Goal: Find specific page/section: Find specific page/section

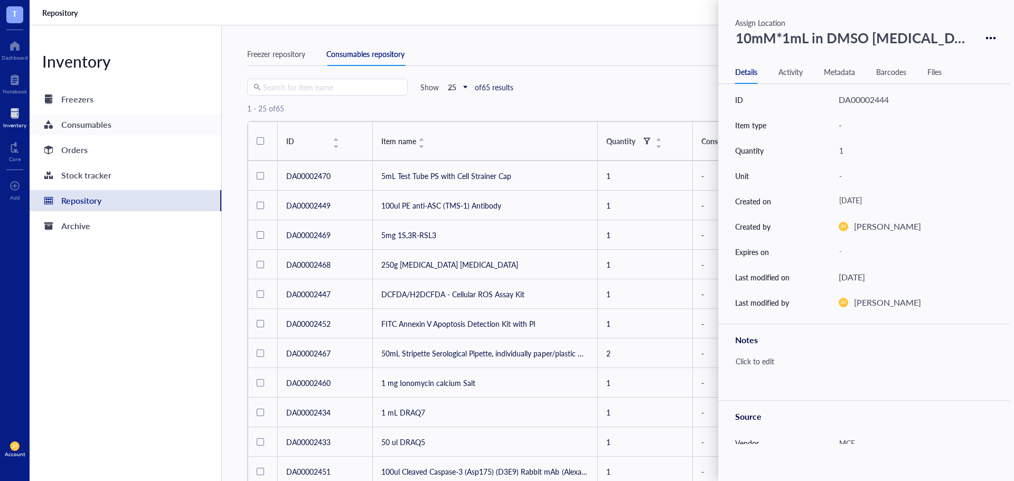
scroll to position [423, 0]
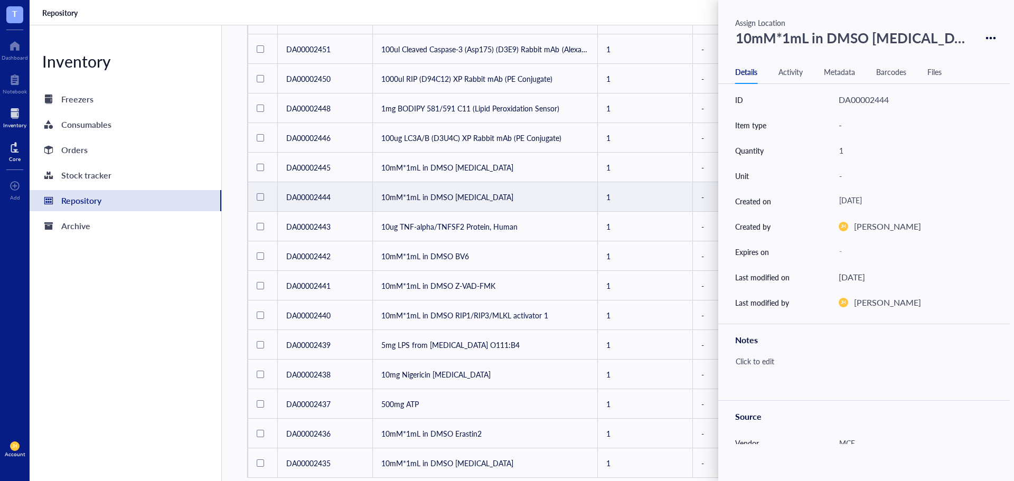
click at [18, 160] on div "Core" at bounding box center [15, 159] width 12 height 6
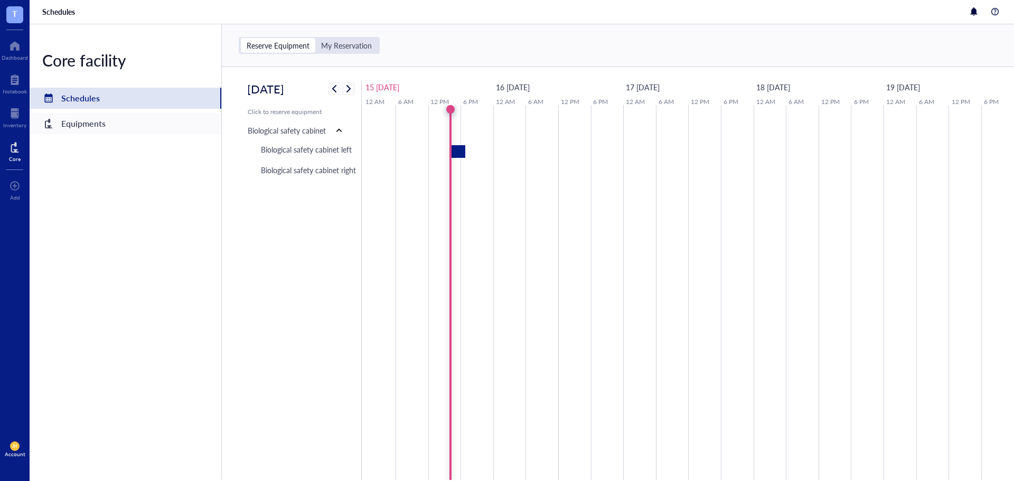
click at [95, 126] on div "Equipments" at bounding box center [83, 123] width 44 height 15
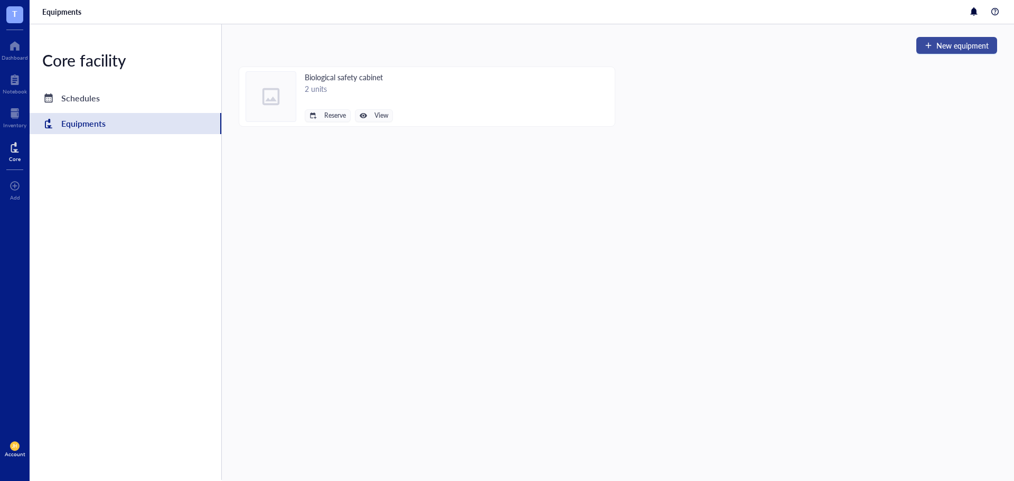
click at [958, 52] on button "New equipment" at bounding box center [956, 45] width 81 height 17
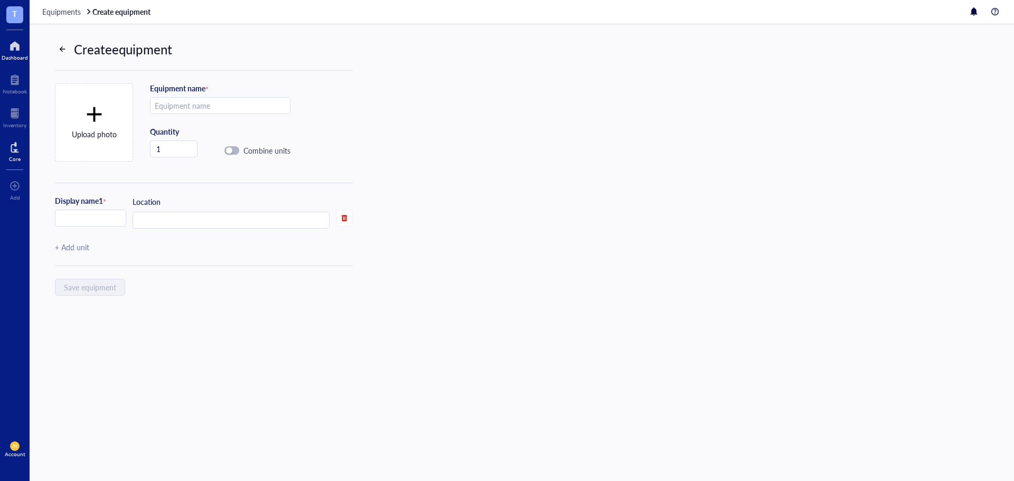
click at [11, 54] on div "Dashboard" at bounding box center [15, 57] width 26 height 6
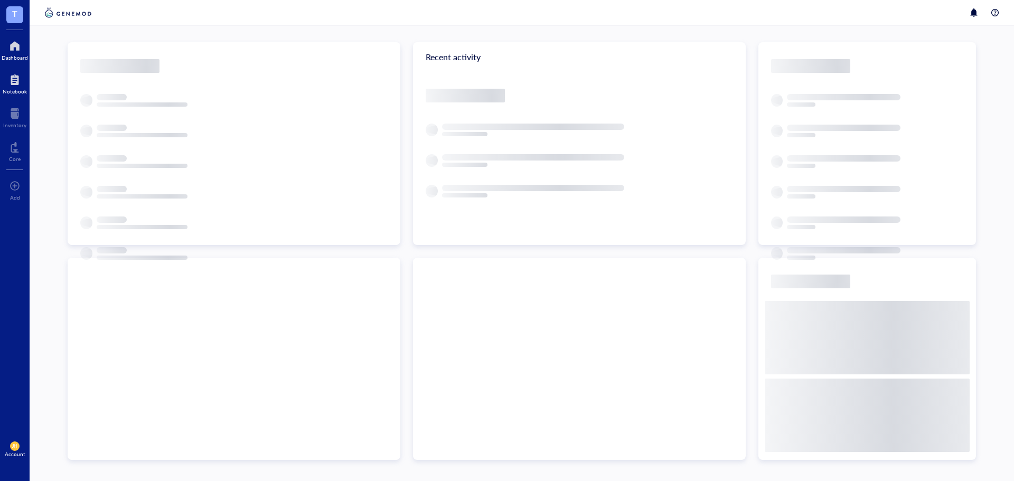
click at [21, 84] on div at bounding box center [15, 79] width 24 height 17
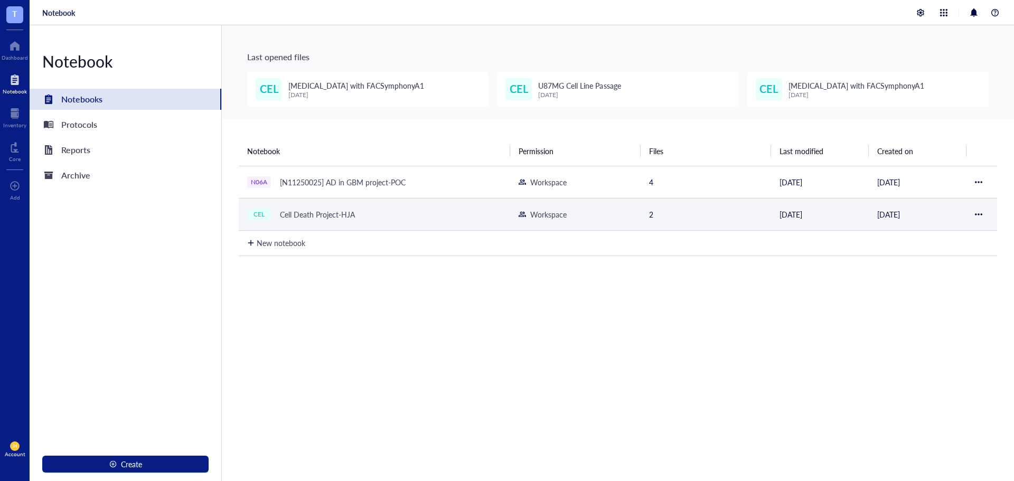
click at [301, 210] on div "Cell Death Project-HJA" at bounding box center [317, 214] width 85 height 15
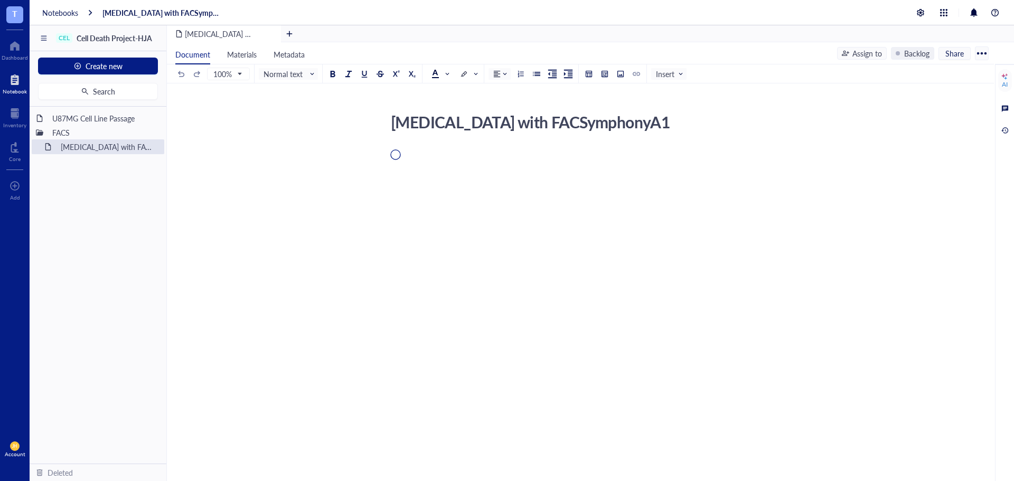
click at [104, 118] on div "U87MG Cell Line Passage" at bounding box center [104, 118] width 112 height 15
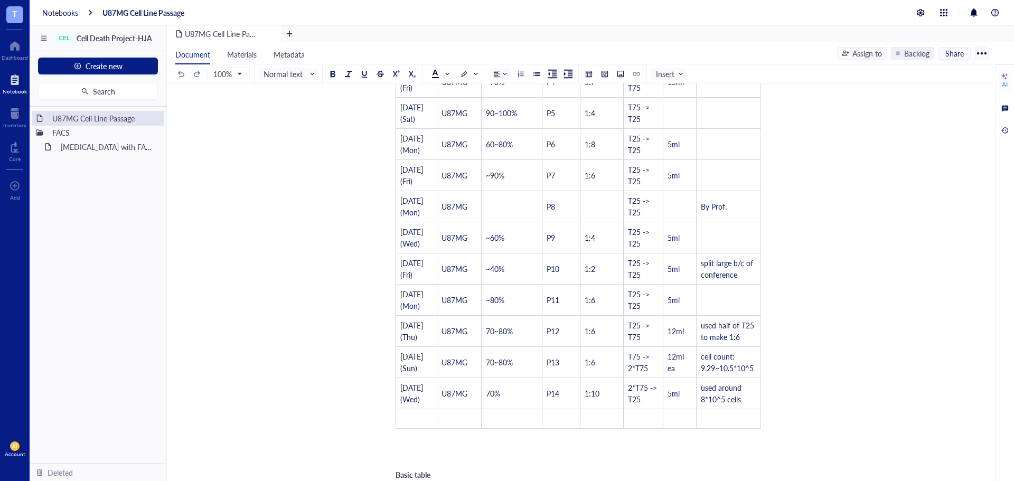
scroll to position [632, 0]
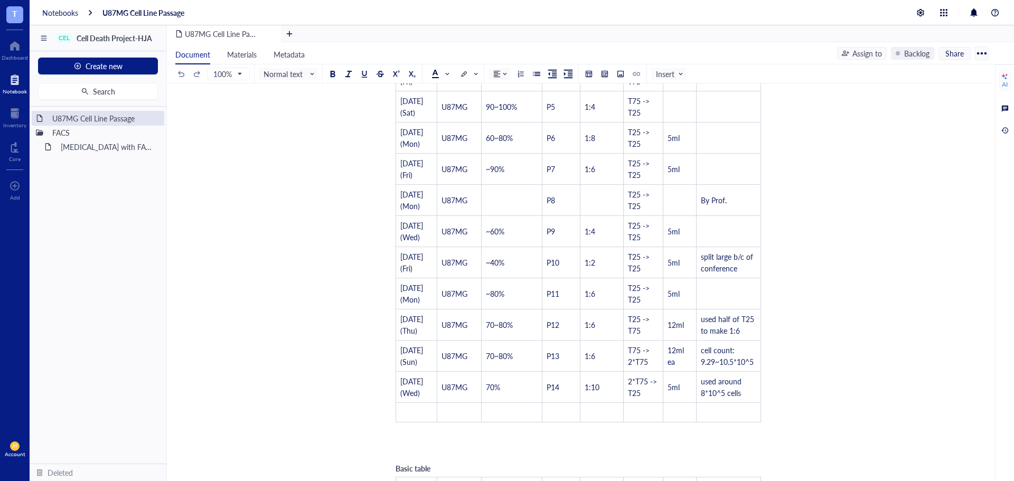
click at [627, 355] on td "T75 -> 2*T75" at bounding box center [644, 356] width 40 height 31
click at [782, 411] on div "U87MG Cell Line Passage U87MG Cell Line Passage ﻿ ﻿ ﻿ Basic table Date Cell Lin…" at bounding box center [578, 279] width 823 height 1604
drag, startPoint x: 764, startPoint y: 414, endPoint x: 353, endPoint y: 225, distance: 452.6
click at [353, 225] on div "U87MG Cell Line Passage U87MG Cell Line Passage ﻿ ﻿ ﻿ Basic table Date Cell Lin…" at bounding box center [578, 279] width 823 height 1604
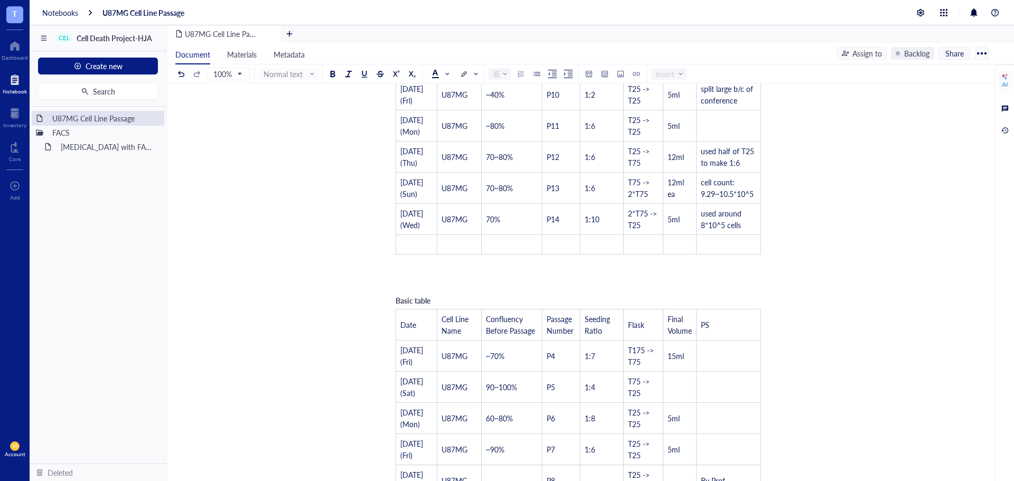
scroll to position [315, 0]
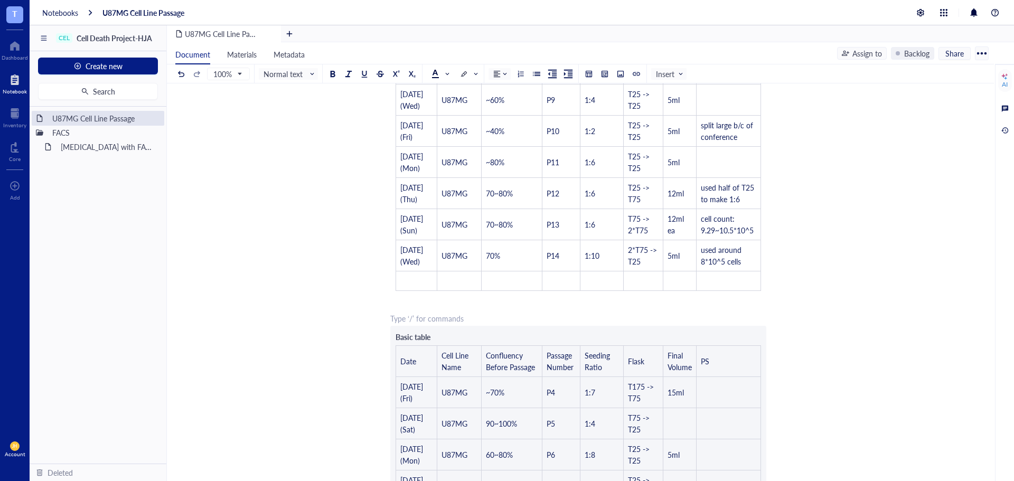
click at [412, 322] on div "﻿ Type ‘/’ for commands" at bounding box center [578, 318] width 376 height 11
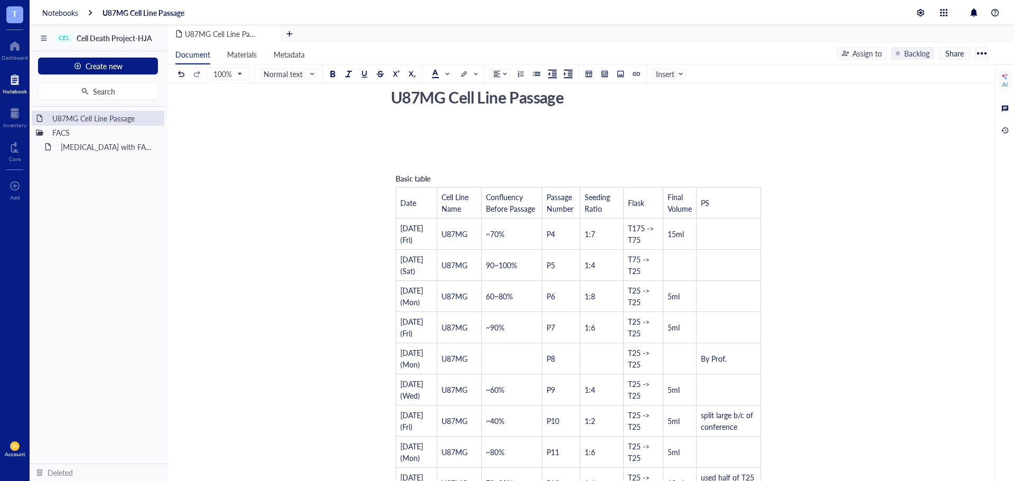
scroll to position [0, 0]
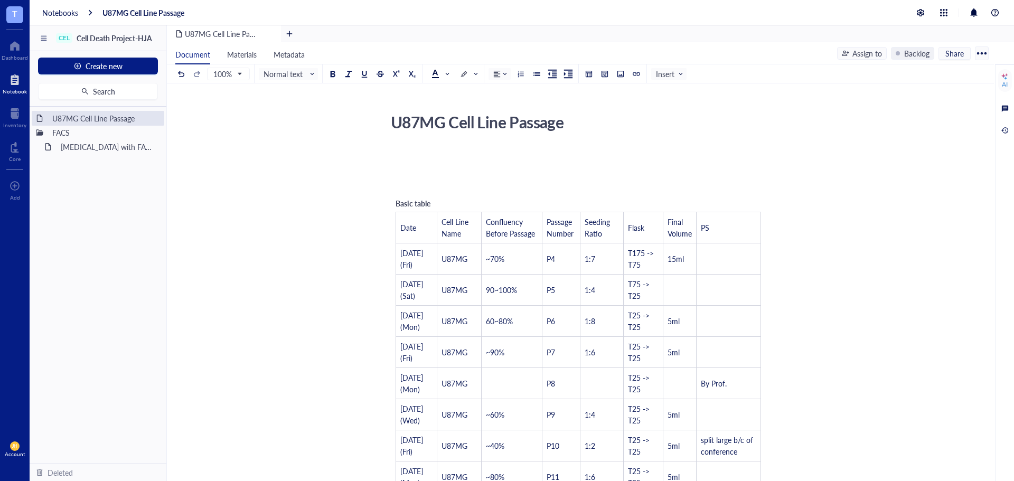
click at [417, 197] on div "Basic table Date Cell Line Name Confluency Before Passage Passage Number Seedin…" at bounding box center [578, 401] width 376 height 419
click at [436, 172] on div "﻿ Type ‘/’ for commands" at bounding box center [578, 170] width 376 height 11
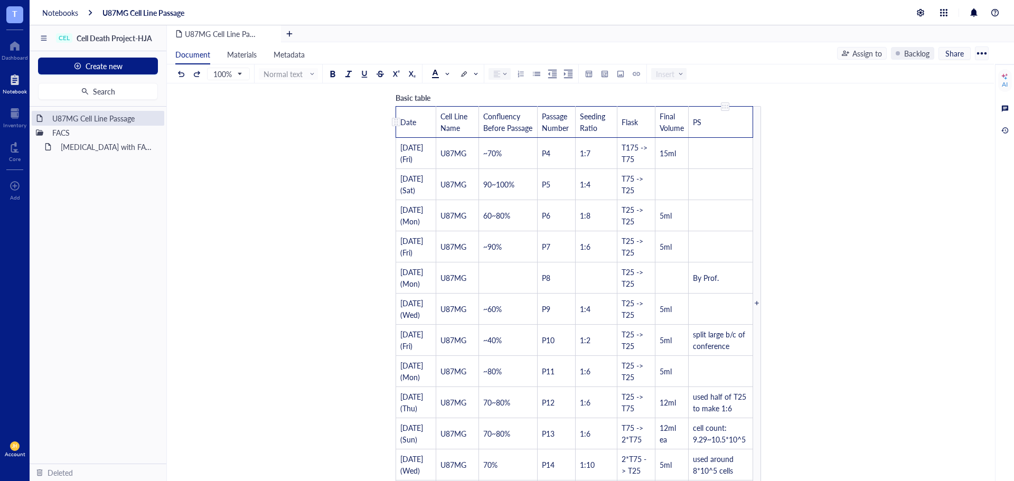
drag, startPoint x: 399, startPoint y: 123, endPoint x: 744, endPoint y: 143, distance: 345.5
click at [401, 127] on span "Date" at bounding box center [408, 122] width 16 height 11
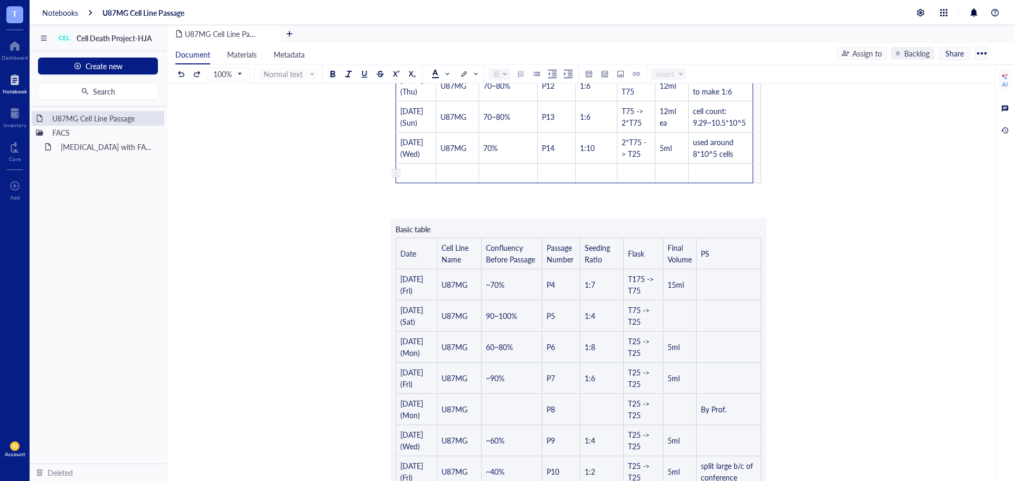
drag, startPoint x: 401, startPoint y: 130, endPoint x: 718, endPoint y: 190, distance: 322.4
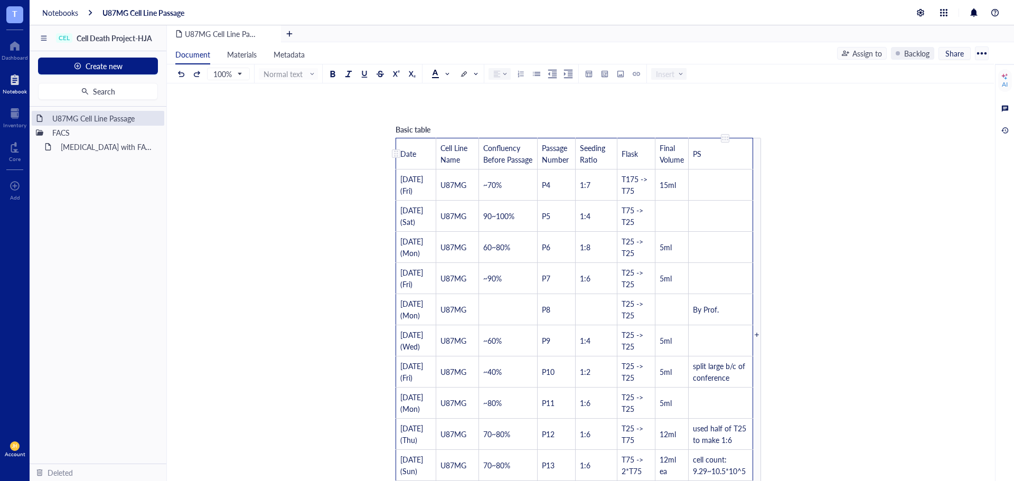
scroll to position [0, 0]
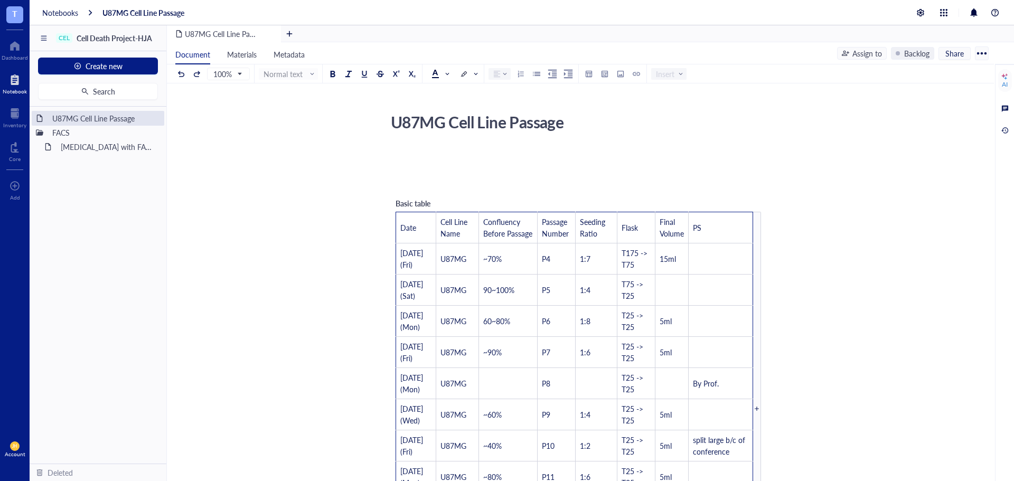
click at [512, 183] on div "﻿" at bounding box center [578, 185] width 376 height 11
click at [585, 76] on div at bounding box center [588, 73] width 7 height 7
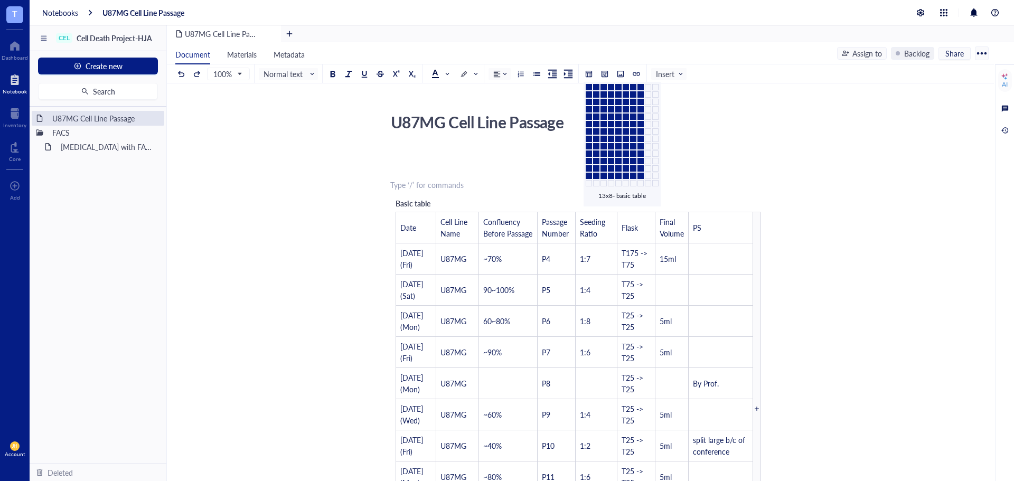
click at [643, 177] on td at bounding box center [640, 176] width 6 height 6
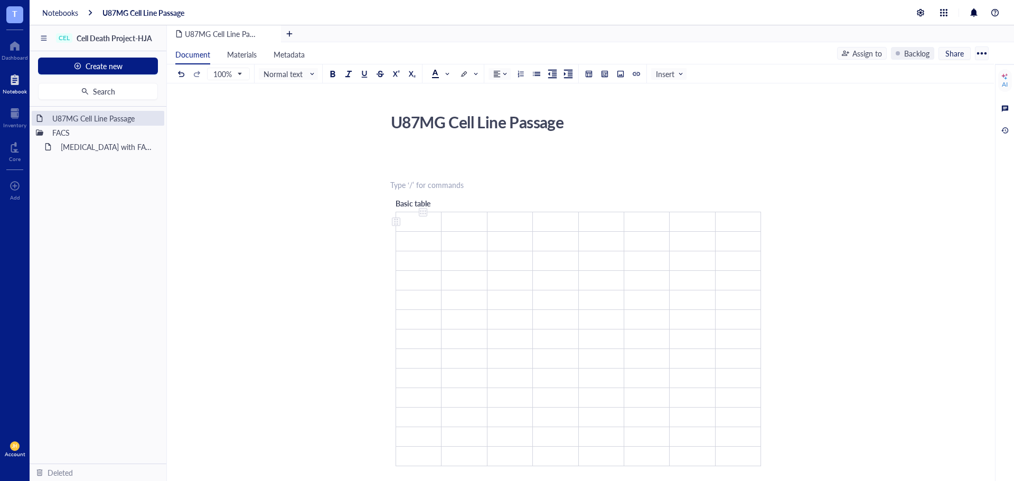
click at [411, 218] on td "﻿" at bounding box center [418, 222] width 45 height 20
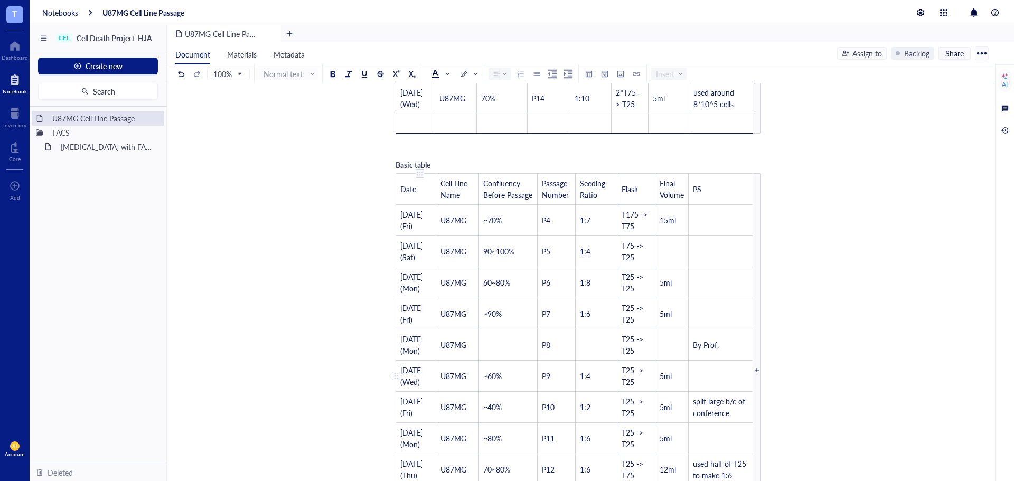
scroll to position [475, 0]
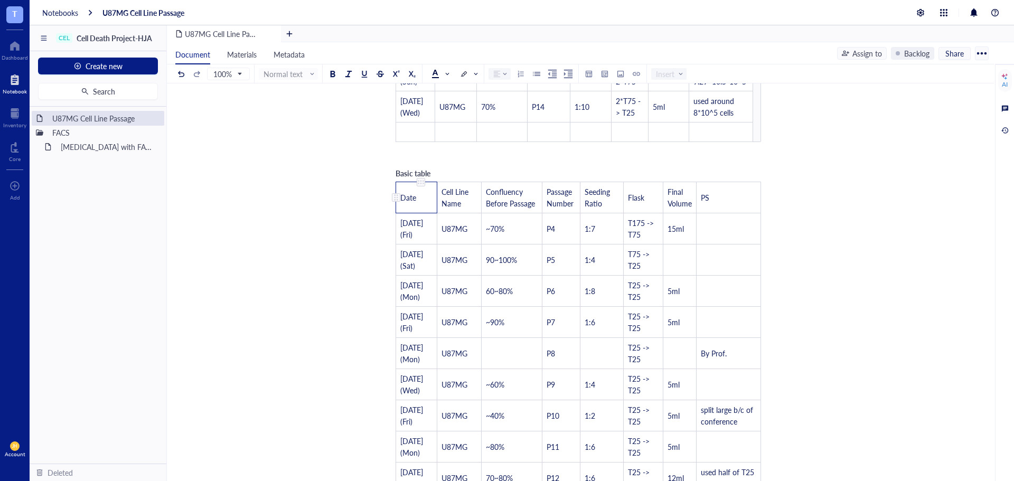
click at [434, 197] on td "Date" at bounding box center [416, 197] width 41 height 31
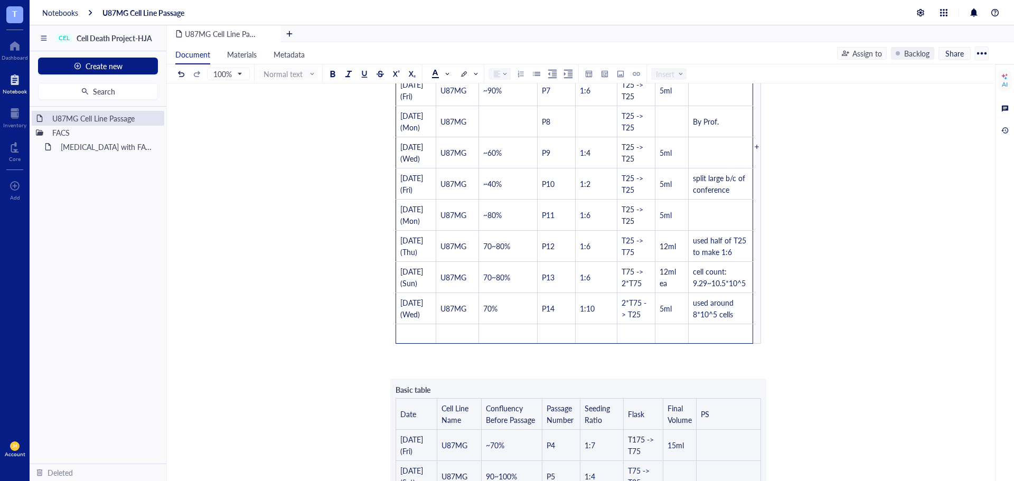
scroll to position [739, 0]
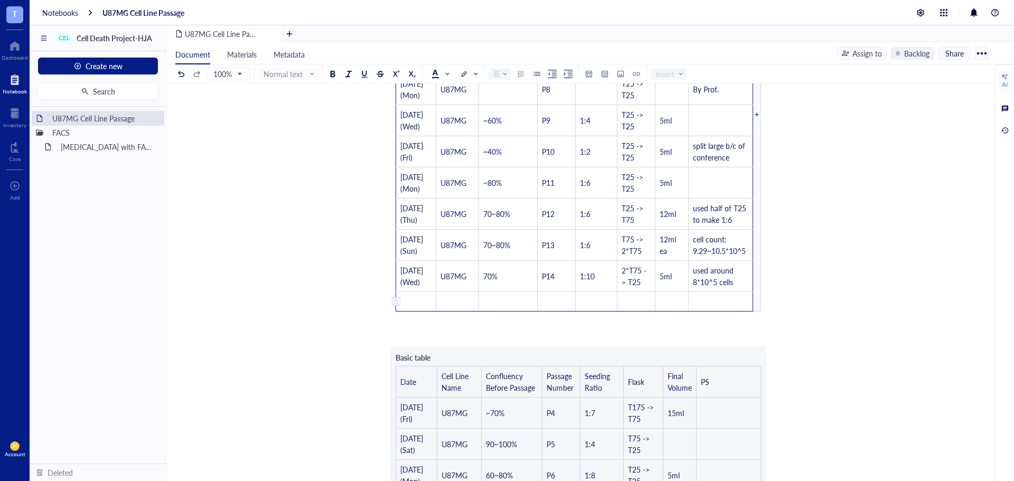
drag, startPoint x: 401, startPoint y: 194, endPoint x: 717, endPoint y: 310, distance: 336.5
click at [713, 312] on tbody "Date Cell Line Name Confluency Before Passage Passage Number Seeding Ratio Flas…" at bounding box center [574, 114] width 357 height 393
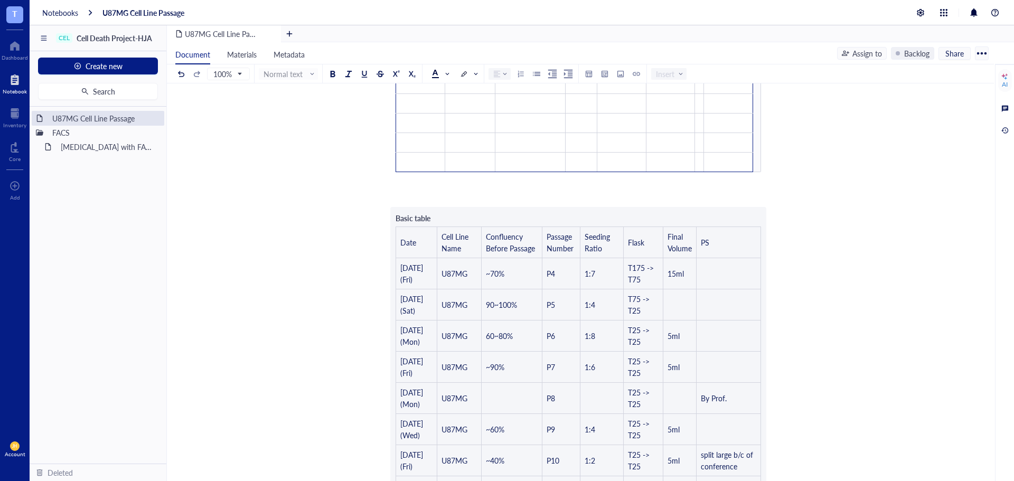
scroll to position [681, 0]
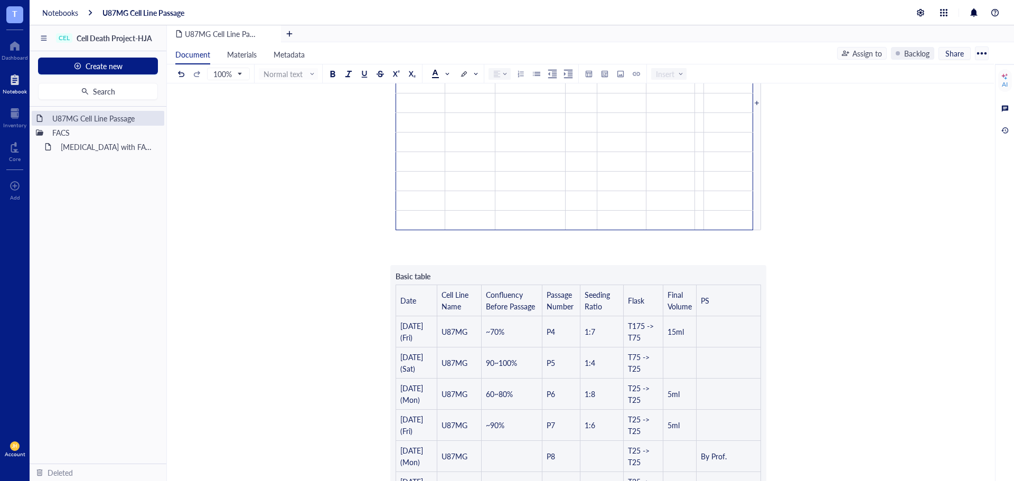
click at [815, 252] on div "U87MG Cell Line Passage U87MG Cell Line Passage ﻿ ﻿ ﻿ Basic table Date Cell Lin…" at bounding box center [578, 382] width 823 height 1910
click at [788, 234] on div "U87MG Cell Line Passage U87MG Cell Line Passage ﻿ ﻿ ﻿ Basic table Date Cell Lin…" at bounding box center [578, 382] width 823 height 1910
click at [757, 227] on div at bounding box center [757, 103] width 8 height 255
click at [692, 223] on td "﻿" at bounding box center [688, 221] width 43 height 20
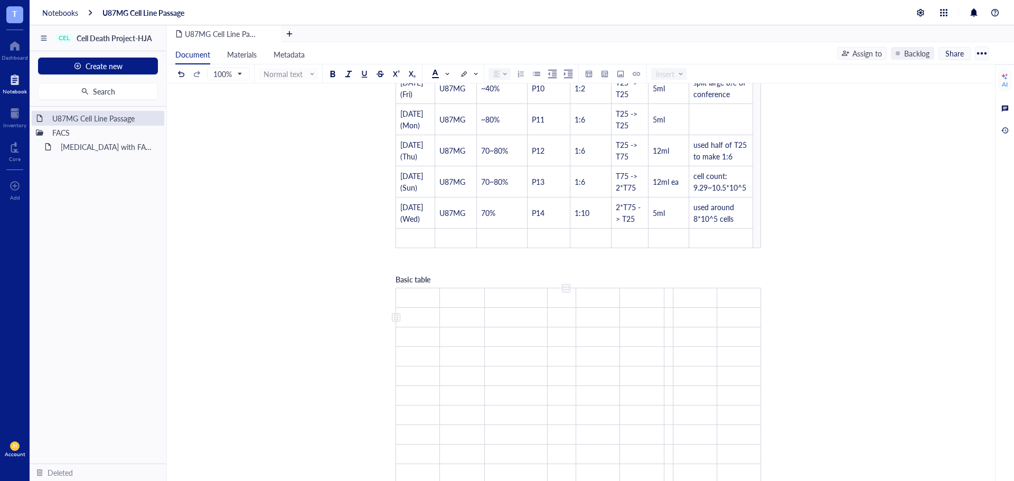
scroll to position [312, 0]
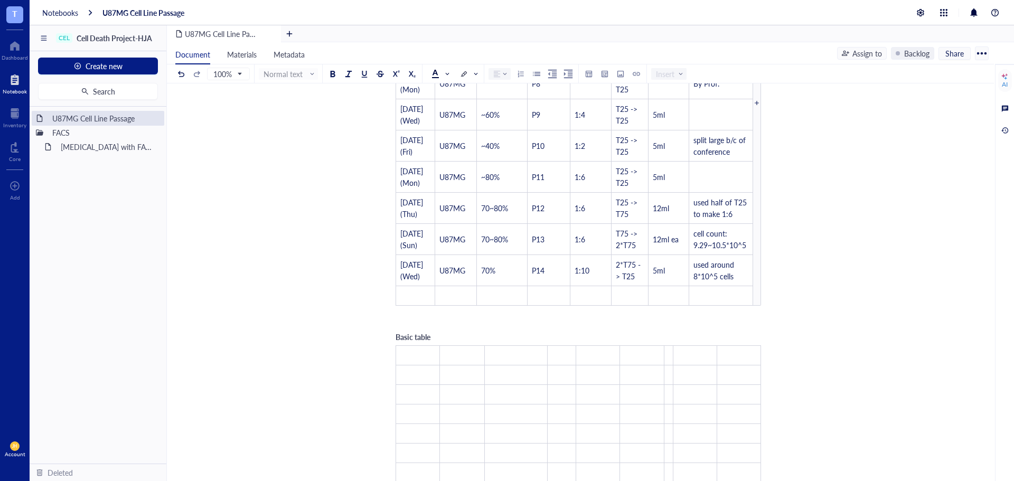
drag, startPoint x: 424, startPoint y: 336, endPoint x: 415, endPoint y: 335, distance: 9.0
click at [415, 335] on span "Basic table" at bounding box center [413, 337] width 35 height 11
click at [419, 336] on span "Basic table" at bounding box center [413, 337] width 35 height 11
click at [420, 336] on span "Basic table" at bounding box center [413, 337] width 35 height 11
click at [430, 337] on span "Basic table" at bounding box center [413, 337] width 35 height 11
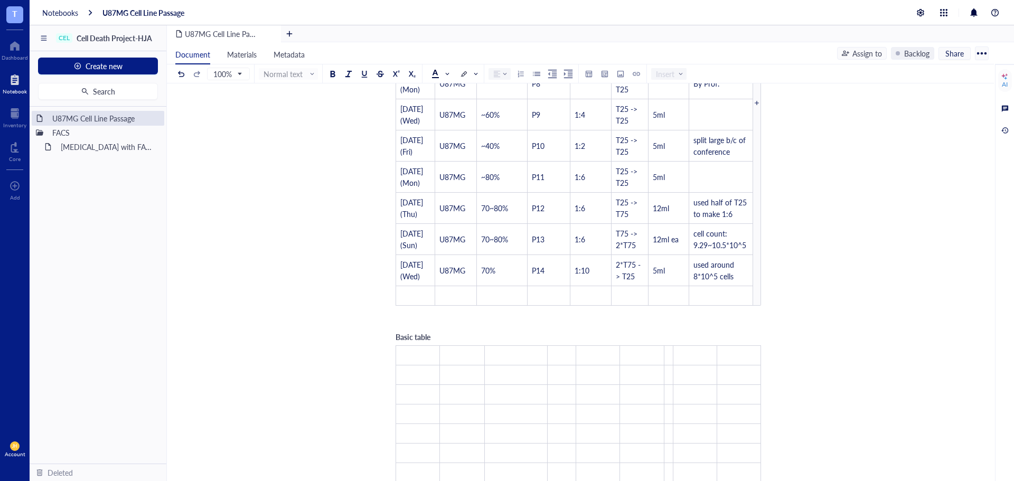
drag, startPoint x: 431, startPoint y: 337, endPoint x: 392, endPoint y: 343, distance: 39.1
click at [392, 343] on div "Basic table ﻿ ﻿ ﻿ ﻿ ﻿ ﻿ ﻿ ﻿ ﻿ ﻿ ﻿ ﻿ ﻿ ﻿ ﻿ ﻿ ﻿ ﻿ ﻿ ﻿ ﻿ ﻿ ﻿ ﻿ ﻿ ﻿ ﻿ ﻿ ﻿ ﻿ ﻿ ﻿ ﻿ ﻿…" at bounding box center [578, 470] width 376 height 288
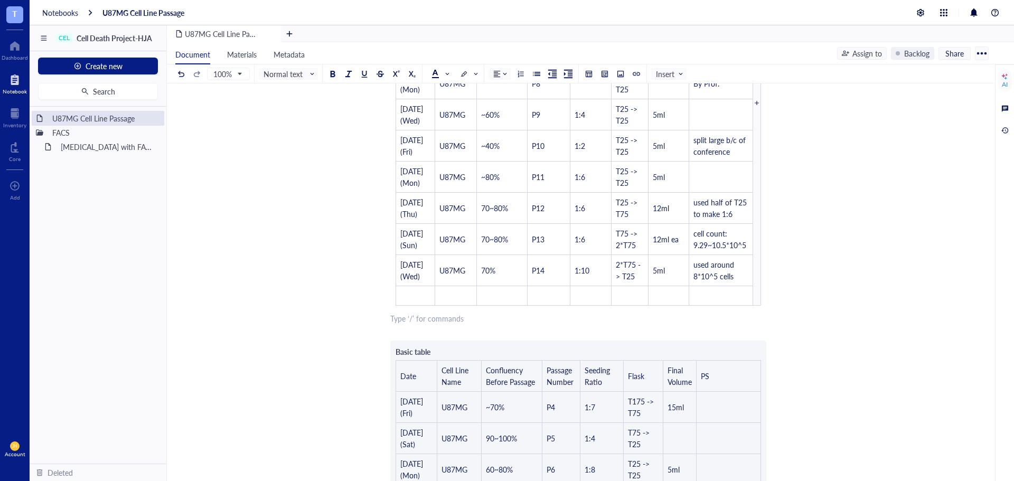
drag, startPoint x: 450, startPoint y: 348, endPoint x: 391, endPoint y: 339, distance: 59.3
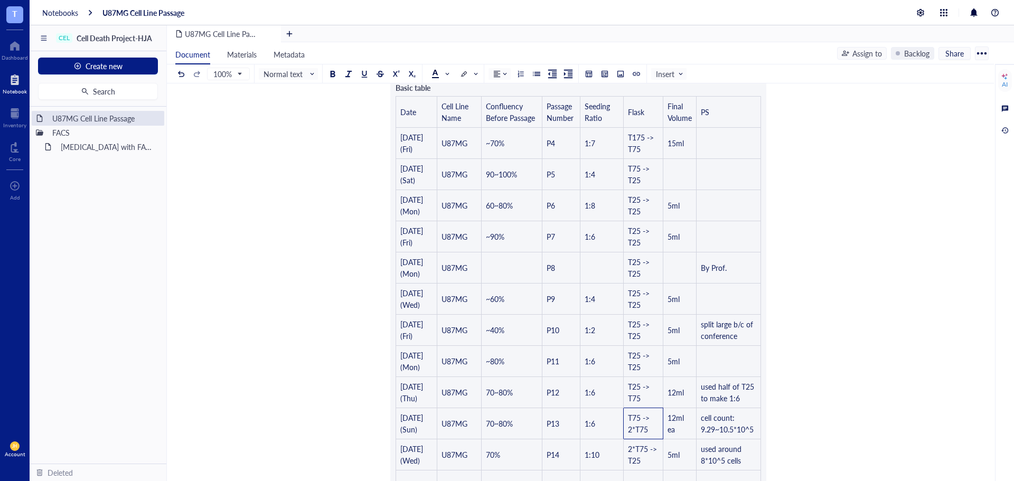
click at [420, 329] on div "﻿ ﻿ ﻿ Basic table Date Cell Line Name Confluency Before Passage Passage Number …" at bounding box center [578, 360] width 376 height 1577
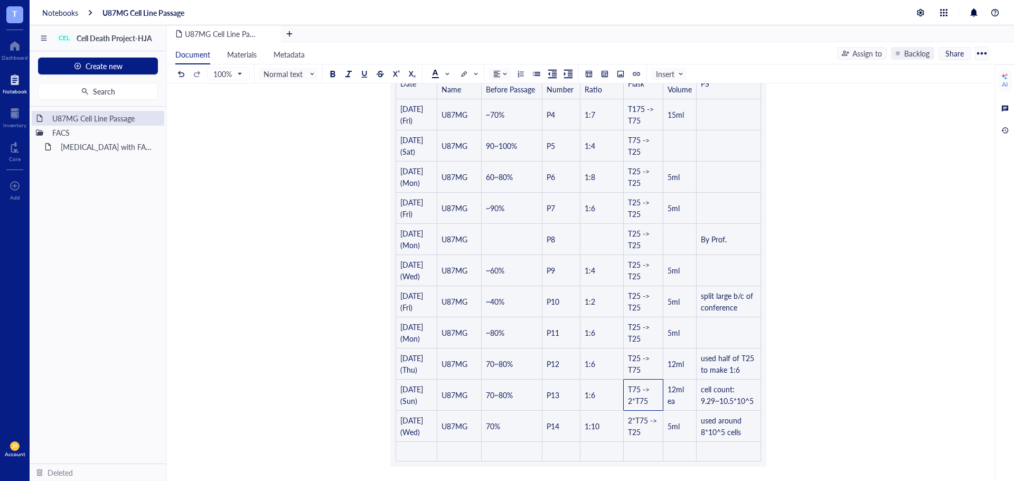
scroll to position [893, 0]
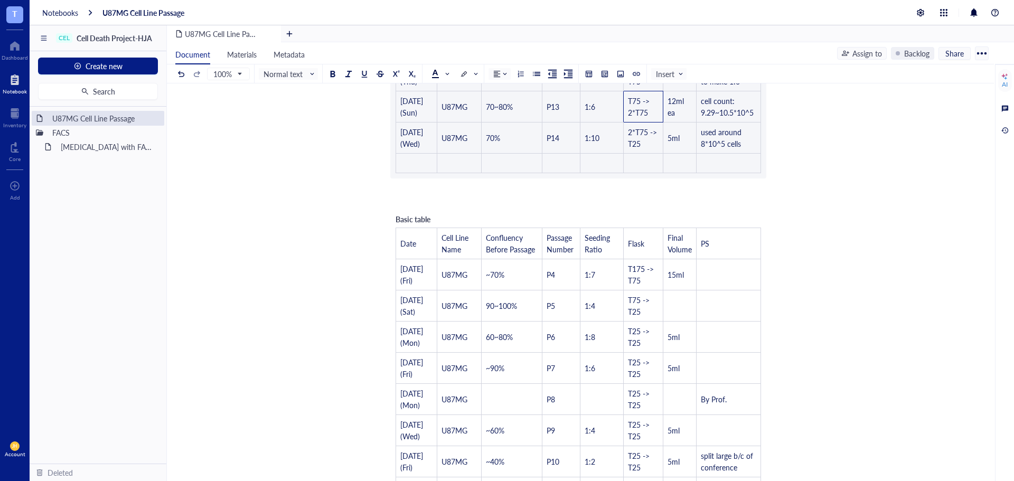
click at [657, 160] on div "﻿ ﻿ ﻿ Basic table Date Cell Line Name Confluency Before Passage Passage Number …" at bounding box center [578, 43] width 376 height 1577
drag, startPoint x: 712, startPoint y: 220, endPoint x: 726, endPoint y: 209, distance: 18.1
click at [713, 221] on div "Basic table Date Cell Line Name Confluency Before Passage Passage Number Seedin…" at bounding box center [578, 417] width 376 height 419
drag, startPoint x: 743, startPoint y: 170, endPoint x: 784, endPoint y: 172, distance: 40.7
click at [744, 170] on div "﻿ ﻿ ﻿ Basic table Date Cell Line Name Confluency Before Passage Passage Number …" at bounding box center [578, 43] width 376 height 1577
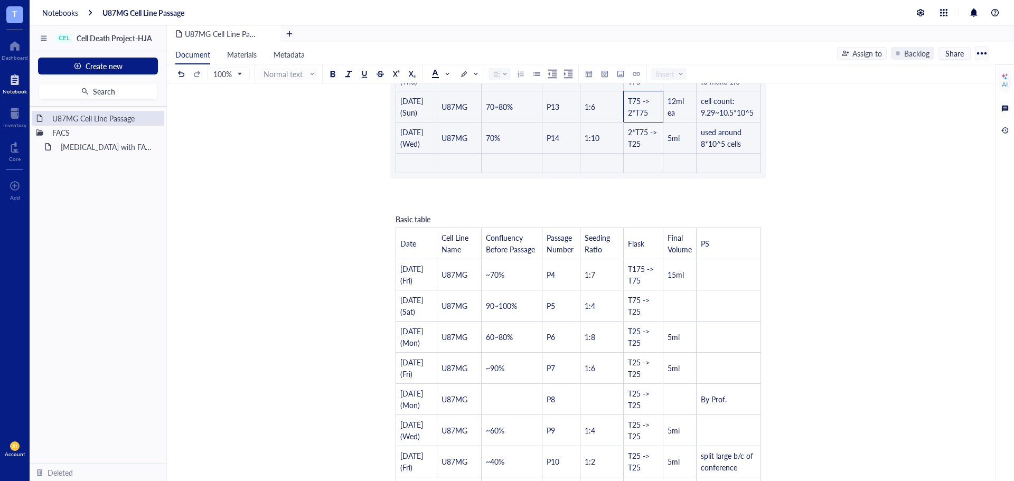
click at [785, 172] on div "U87MG Cell Line Passage U87MG Cell Line Passage ﻿ ﻿ ﻿ Basic table Date Cell Lin…" at bounding box center [578, 24] width 823 height 1616
drag, startPoint x: 763, startPoint y: 173, endPoint x: 671, endPoint y: 176, distance: 92.0
click at [653, 176] on div "﻿ ﻿ ﻿ Basic table Date Cell Line Name Confluency Before Passage Passage Number …" at bounding box center [578, 43] width 376 height 1577
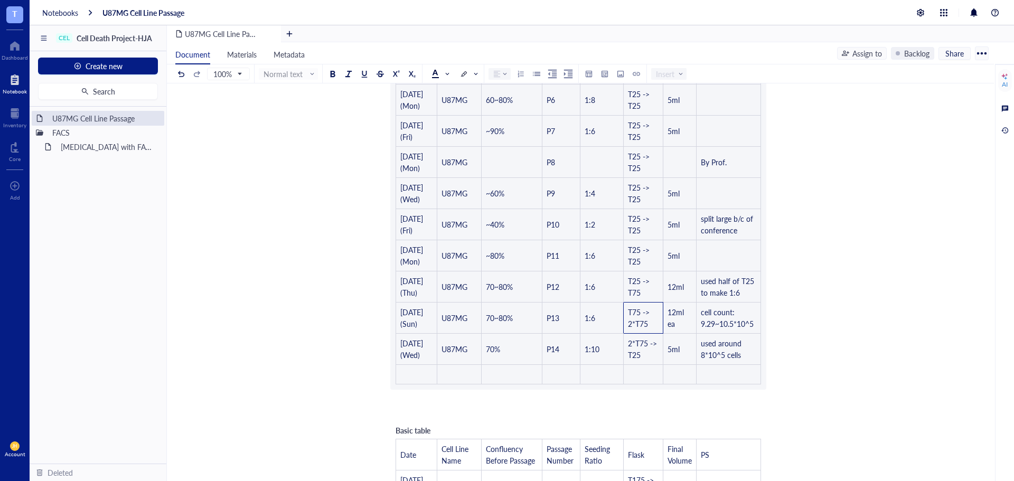
click at [772, 224] on div "U87MG Cell Line Passage U87MG Cell Line Passage ﻿ ﻿ ﻿ Basic table Date Cell Lin…" at bounding box center [578, 235] width 823 height 1616
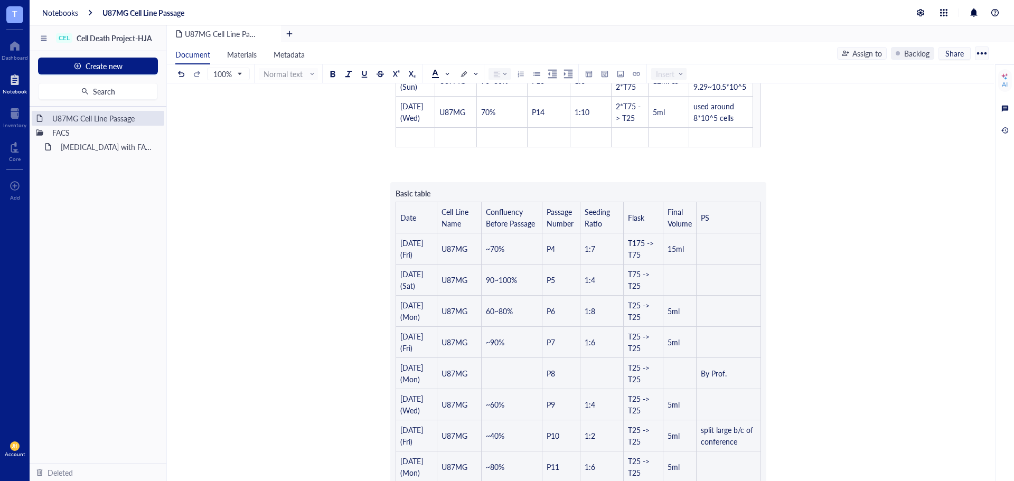
click at [767, 264] on div "U87MG Cell Line Passage U87MG Cell Line Passage ﻿ ﻿ ﻿ Basic table Date Cell Lin…" at bounding box center [578, 447] width 823 height 1616
click at [757, 263] on div "﻿ ﻿ ﻿ Basic table Date Cell Line Name Confluency Before Passage Passage Number …" at bounding box center [578, 466] width 376 height 1577
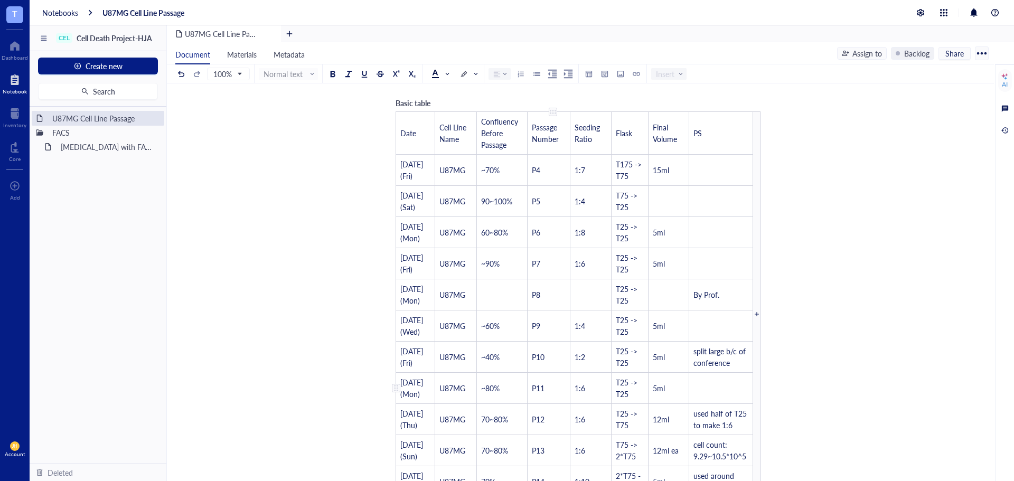
scroll to position [0, 0]
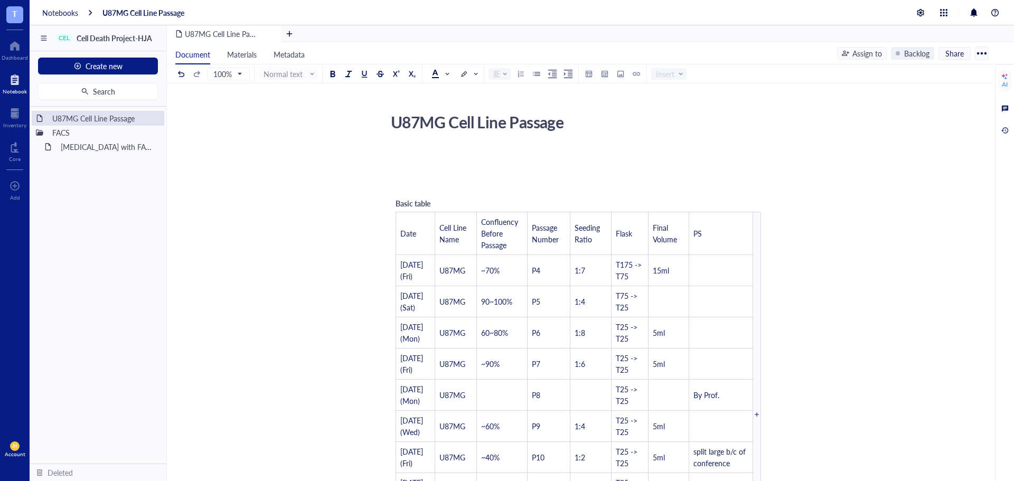
drag, startPoint x: 435, startPoint y: 202, endPoint x: 406, endPoint y: 204, distance: 29.1
click at [398, 206] on div "Basic table" at bounding box center [433, 204] width 74 height 12
click at [406, 204] on span "Basic table" at bounding box center [413, 203] width 35 height 11
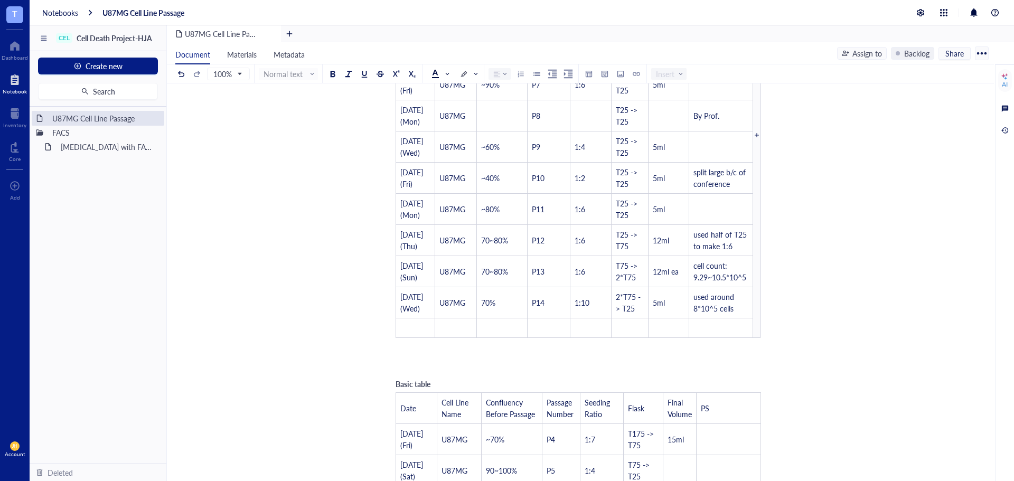
scroll to position [423, 0]
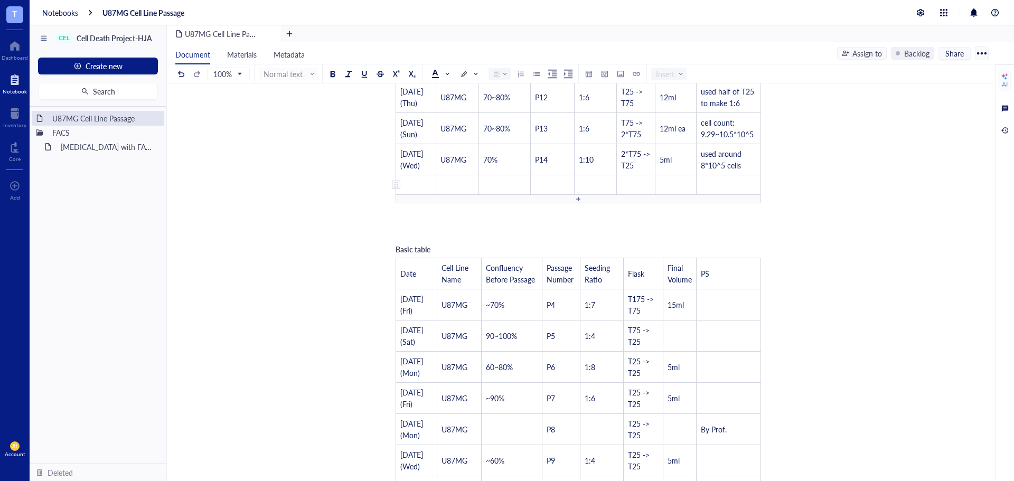
click at [410, 188] on td "﻿" at bounding box center [416, 185] width 40 height 20
click at [439, 195] on div at bounding box center [578, 199] width 365 height 8
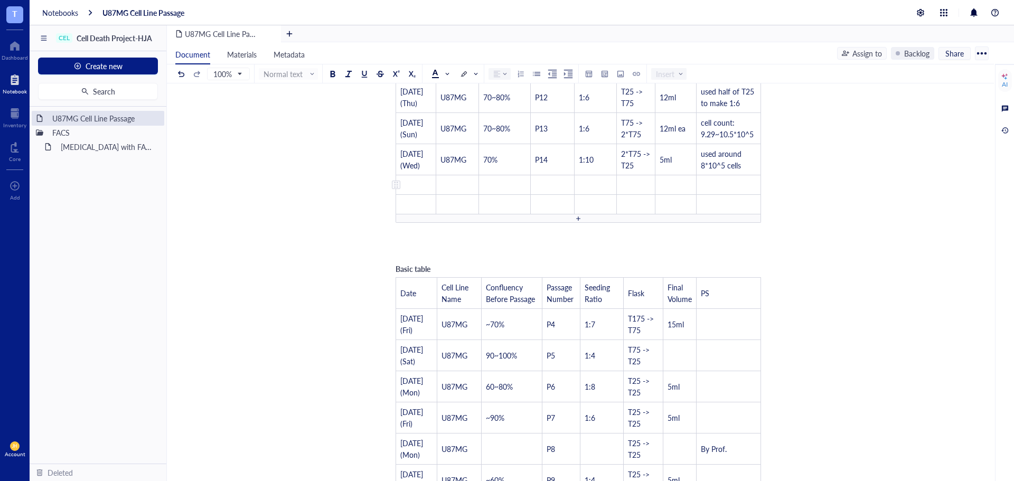
click at [426, 184] on td "﻿" at bounding box center [416, 185] width 40 height 20
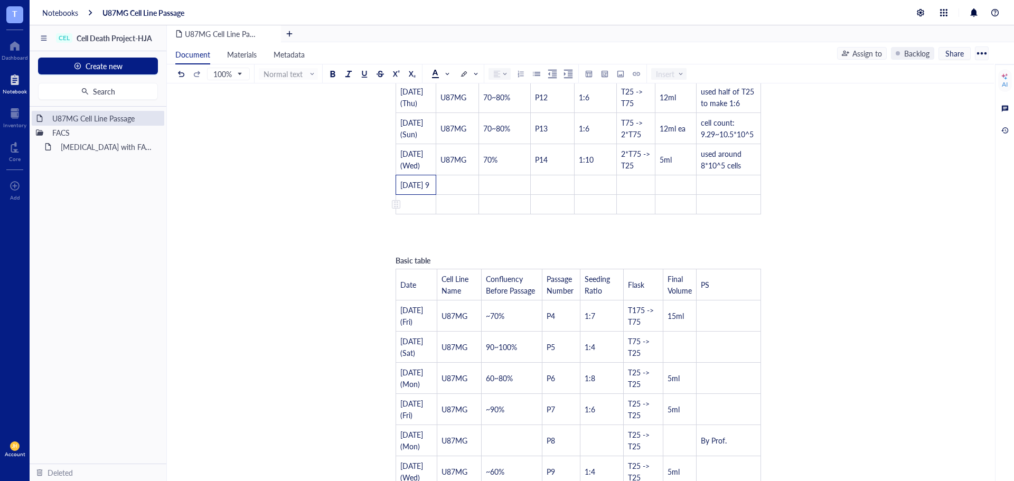
scroll to position [19, 0]
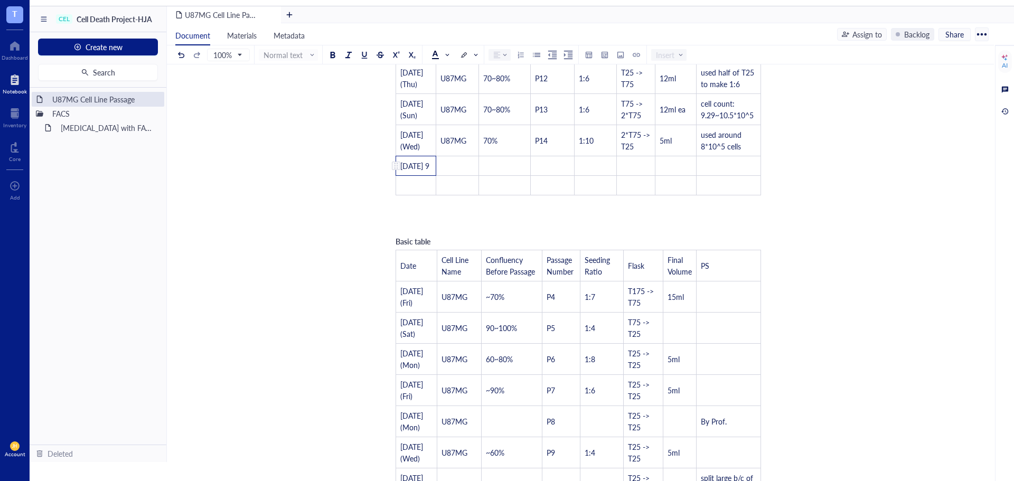
drag, startPoint x: 426, startPoint y: 184, endPoint x: 437, endPoint y: 168, distance: 19.0
click at [436, 168] on td "[DATE] 9" at bounding box center [416, 166] width 40 height 20
click at [429, 164] on span "[DATE] 9" at bounding box center [414, 166] width 29 height 11
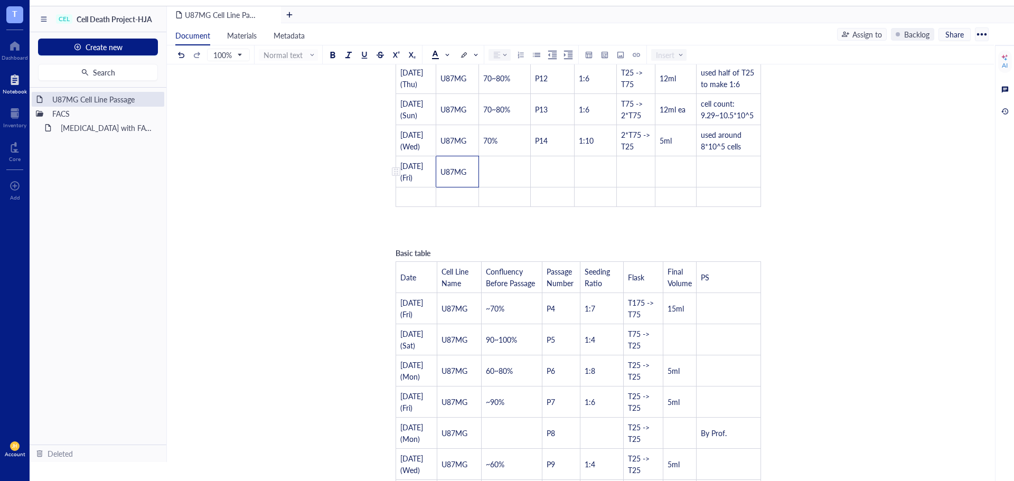
click at [449, 170] on span "U87MG" at bounding box center [453, 171] width 26 height 11
click at [453, 198] on td "﻿" at bounding box center [457, 197] width 43 height 20
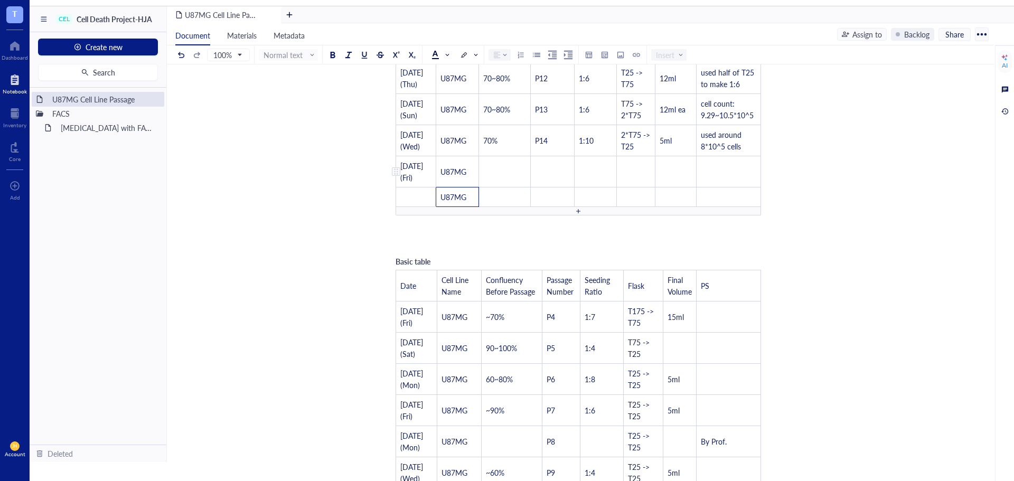
click at [495, 175] on td "﻿" at bounding box center [505, 171] width 52 height 31
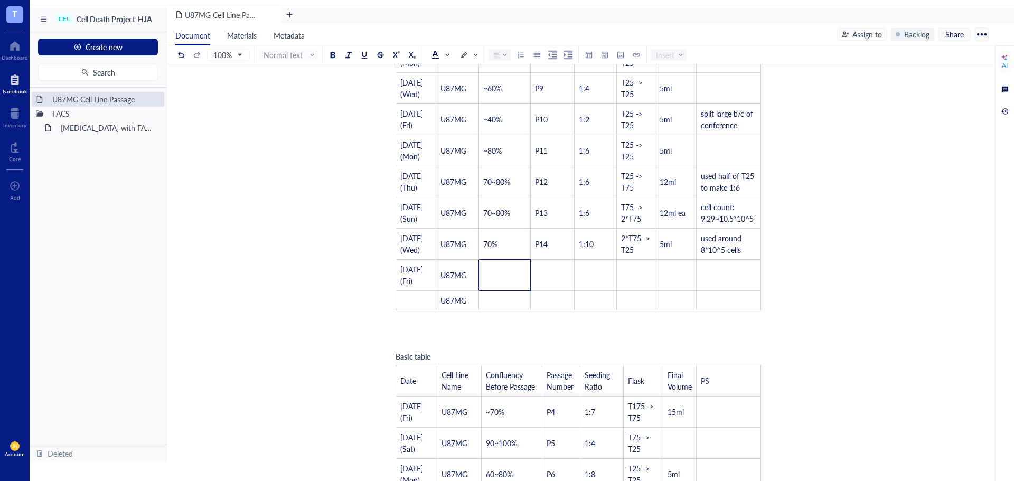
scroll to position [317, 0]
drag, startPoint x: 654, startPoint y: 221, endPoint x: 661, endPoint y: 222, distance: 6.4
click at [661, 222] on tr "[DATE] (Sun) U87MG 70~80% P13 1:6 T75 -> 2*T75 12ml ea cell count: 9.29~10.5*10…" at bounding box center [578, 215] width 365 height 31
click at [414, 303] on td "﻿" at bounding box center [416, 303] width 40 height 20
click at [425, 304] on td "﻿" at bounding box center [416, 303] width 40 height 20
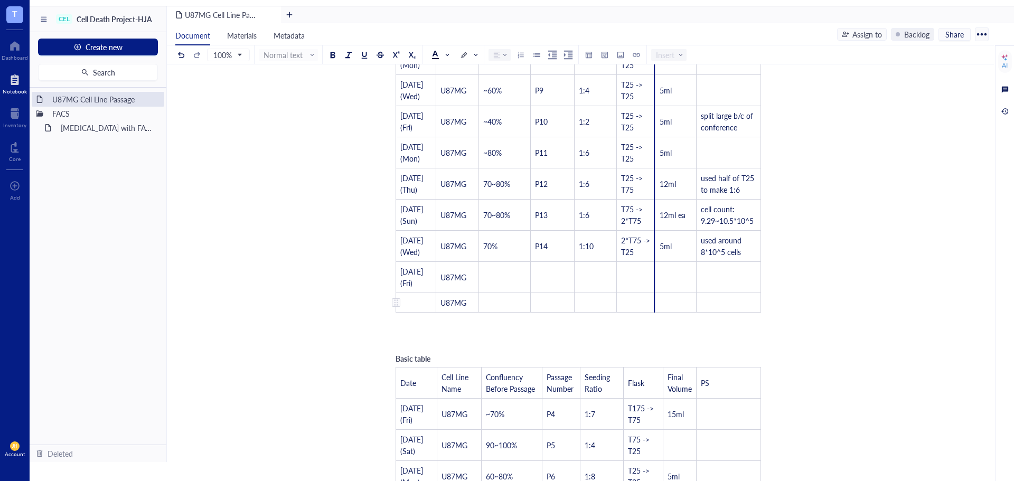
click at [418, 296] on td "﻿" at bounding box center [416, 303] width 40 height 20
click at [421, 303] on td "﻿" at bounding box center [416, 303] width 40 height 20
click at [447, 302] on span "U87MG" at bounding box center [453, 302] width 26 height 11
click at [424, 299] on td "﻿" at bounding box center [416, 303] width 40 height 20
click at [416, 306] on td "﻿" at bounding box center [416, 303] width 40 height 20
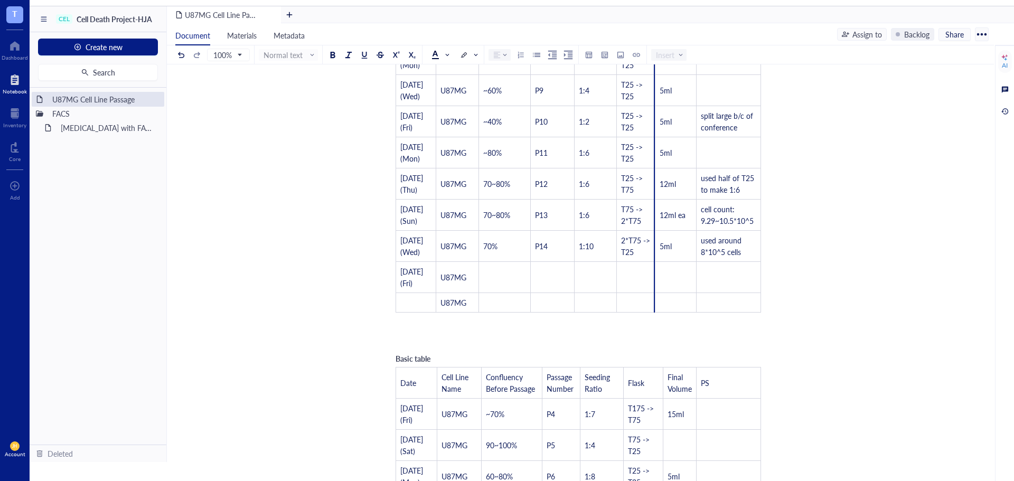
click at [488, 310] on td "﻿" at bounding box center [505, 303] width 52 height 20
click at [494, 296] on td "﻿" at bounding box center [505, 303] width 52 height 20
click at [502, 276] on td "﻿" at bounding box center [505, 277] width 52 height 31
click at [512, 277] on td "﻿" at bounding box center [503, 277] width 51 height 31
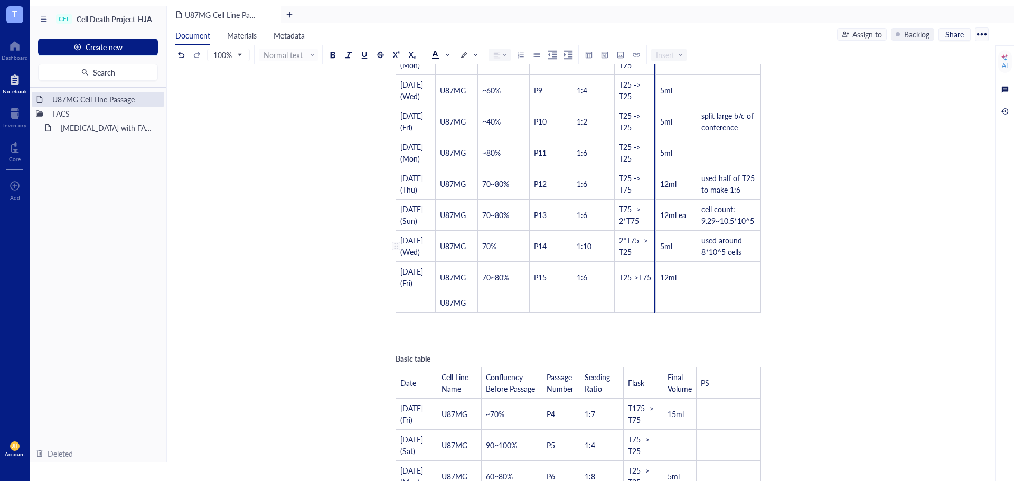
click at [654, 257] on div at bounding box center [654, 246] width 1 height 31
click at [656, 338] on div "﻿" at bounding box center [578, 340] width 376 height 11
click at [635, 272] on span "T25->T75" at bounding box center [634, 277] width 32 height 11
click at [633, 274] on span "T25->T75" at bounding box center [634, 277] width 32 height 11
click at [621, 287] on span "T25 ->T75" at bounding box center [626, 277] width 17 height 22
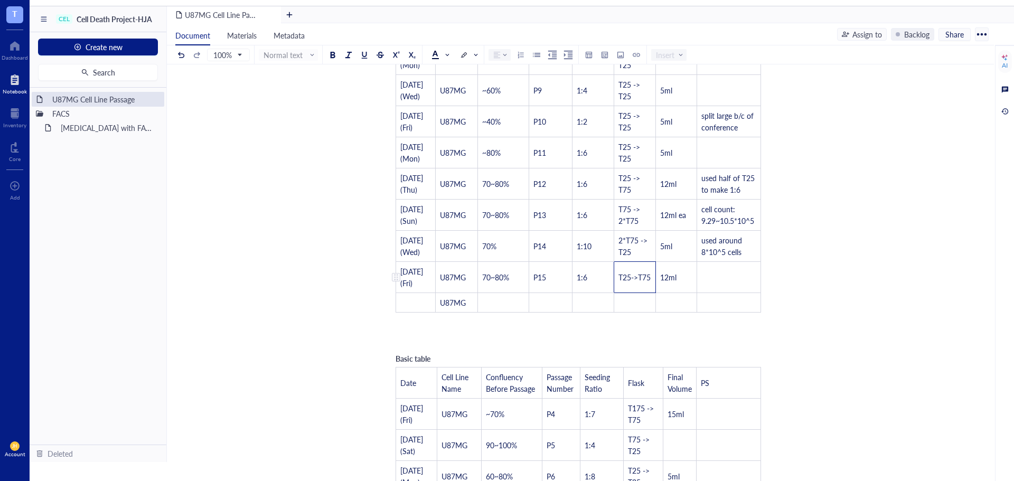
click at [633, 273] on span "T25->T75" at bounding box center [634, 277] width 32 height 11
click at [417, 306] on td "﻿" at bounding box center [416, 303] width 40 height 20
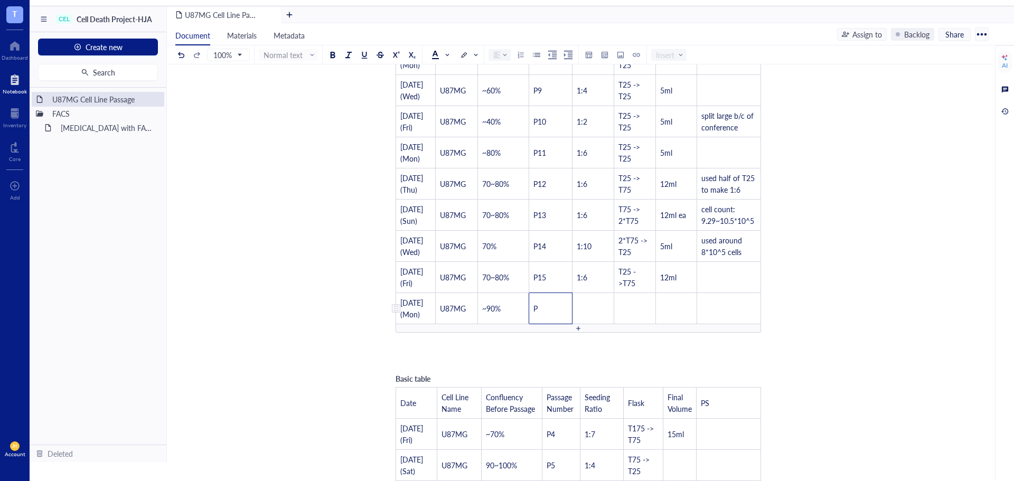
drag, startPoint x: 563, startPoint y: 302, endPoint x: 563, endPoint y: 318, distance: 16.9
click at [563, 318] on td "P" at bounding box center [550, 308] width 43 height 31
click at [599, 310] on td "﻿" at bounding box center [593, 308] width 42 height 31
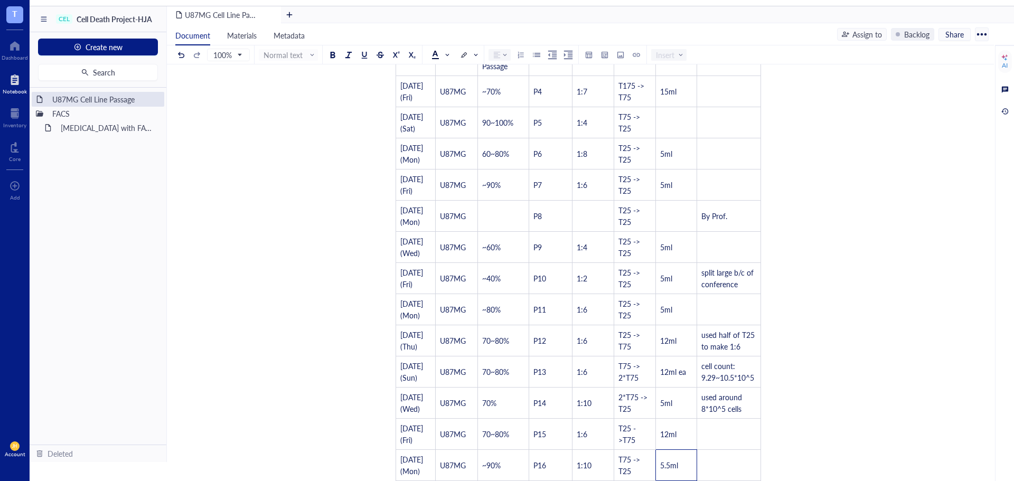
scroll to position [106, 0]
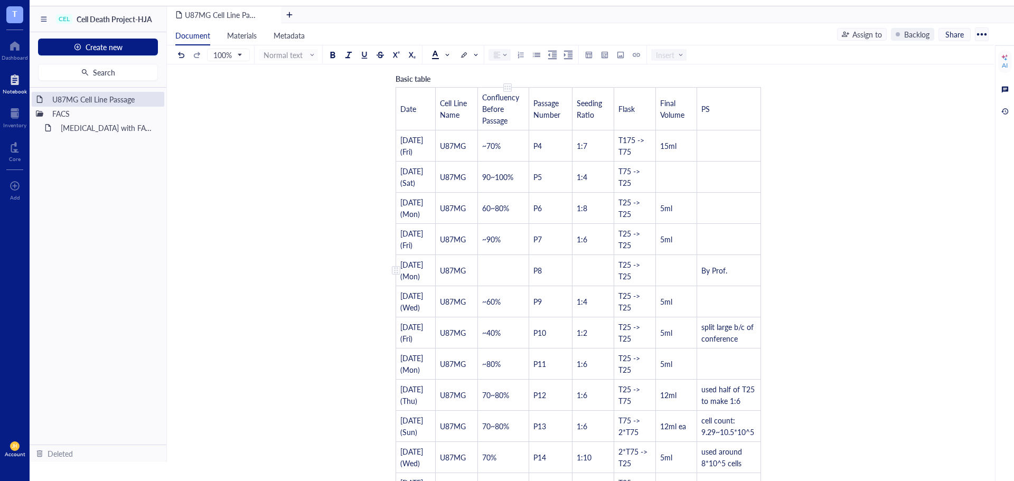
click at [496, 278] on td "﻿" at bounding box center [503, 270] width 51 height 31
click at [590, 268] on td "﻿" at bounding box center [593, 270] width 42 height 31
click at [667, 269] on td "﻿" at bounding box center [676, 270] width 41 height 31
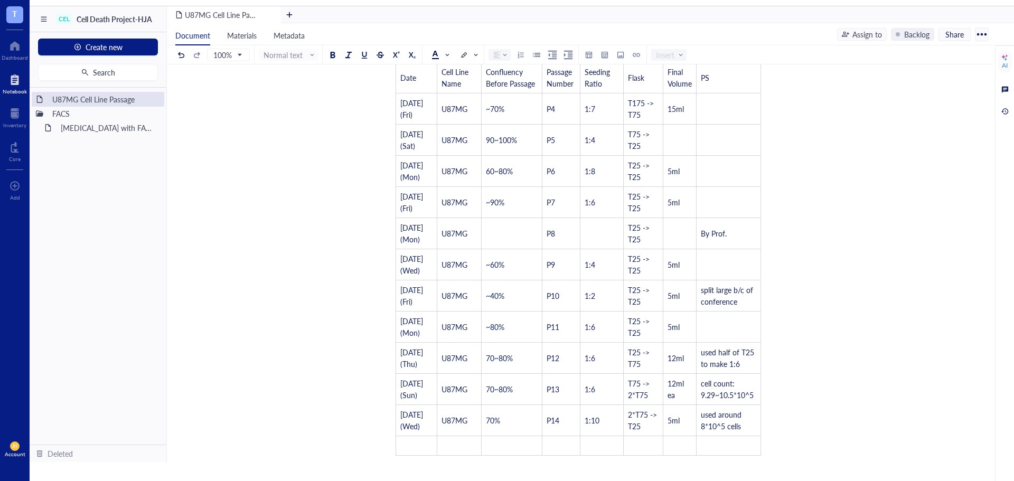
scroll to position [792, 0]
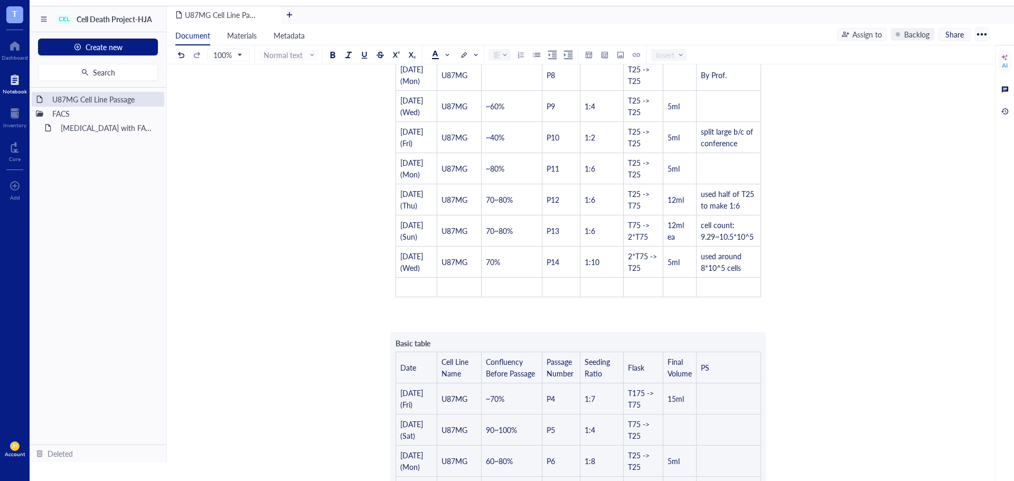
click at [779, 299] on div "U87MG Cell Line Passage U87MG Cell Line Passage ﻿ ﻿ ﻿ Basic table Date Cell Lin…" at bounding box center [578, 127] width 823 height 1658
click at [764, 295] on div "Basic table Date Cell Line Name Confluency Before Passage Passage Number Seedin…" at bounding box center [578, 93] width 376 height 419
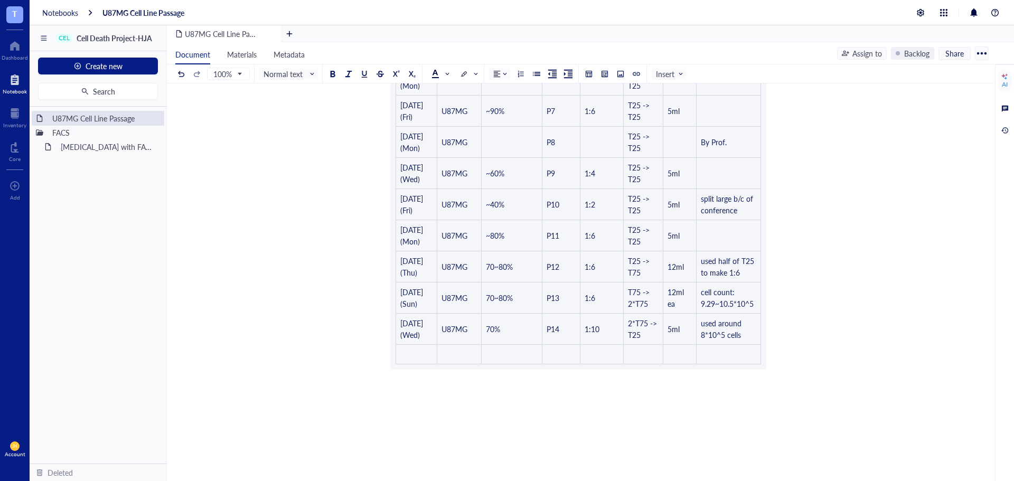
scroll to position [848, 0]
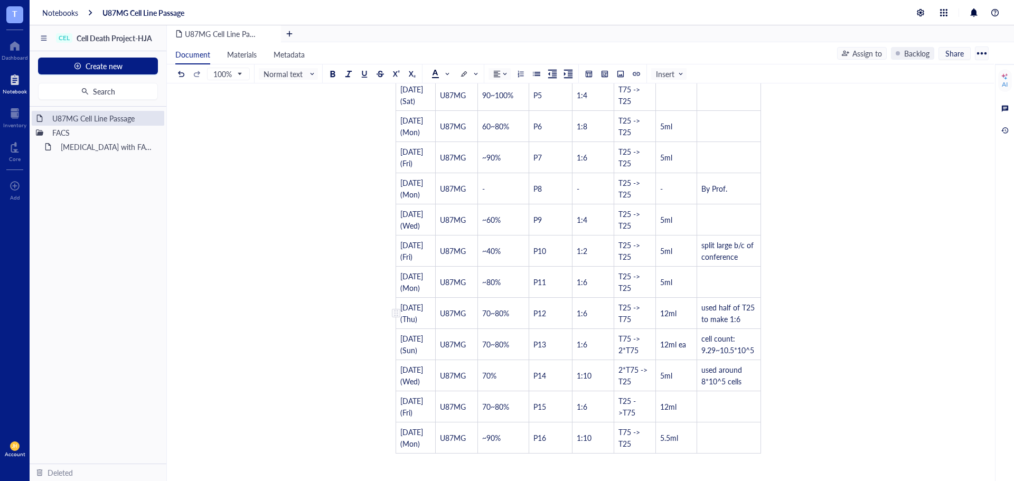
scroll to position [0, 0]
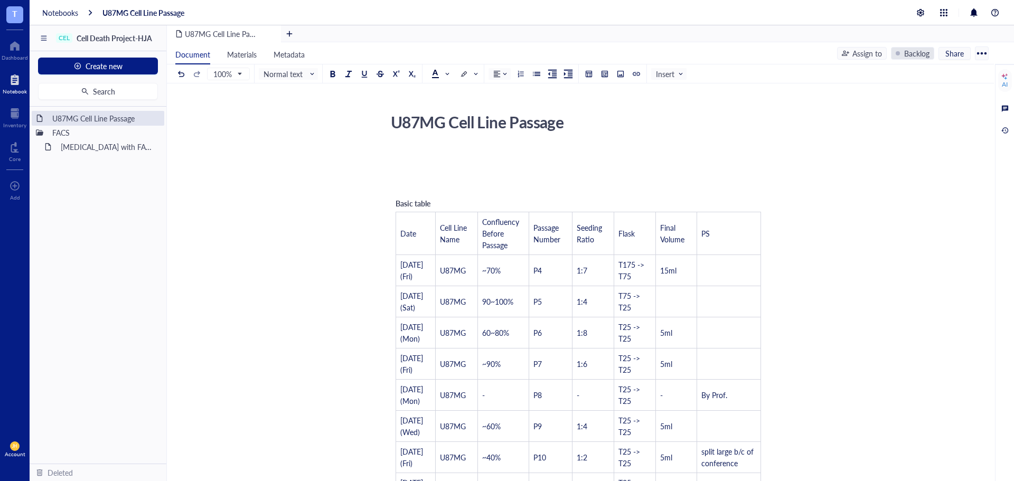
click at [896, 55] on div at bounding box center [898, 53] width 4 height 4
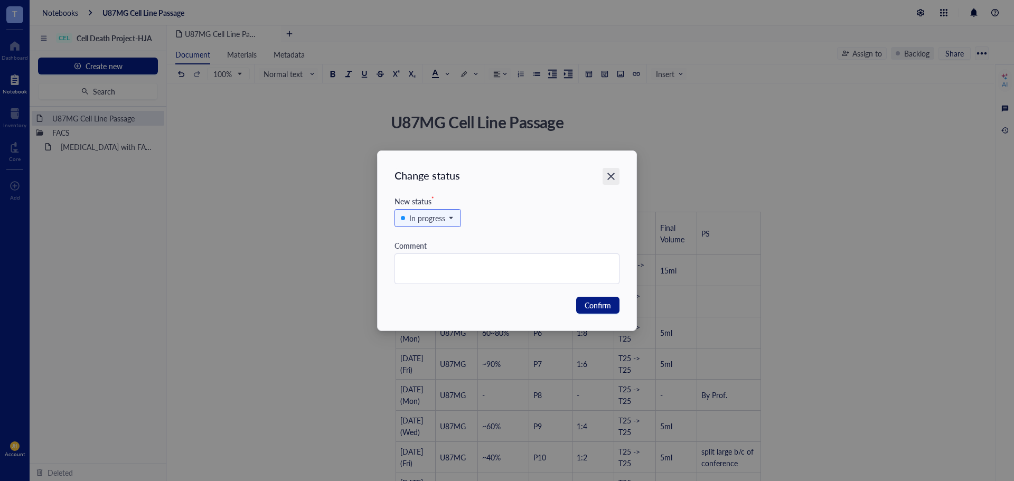
click at [615, 175] on icon "Close" at bounding box center [611, 176] width 10 height 10
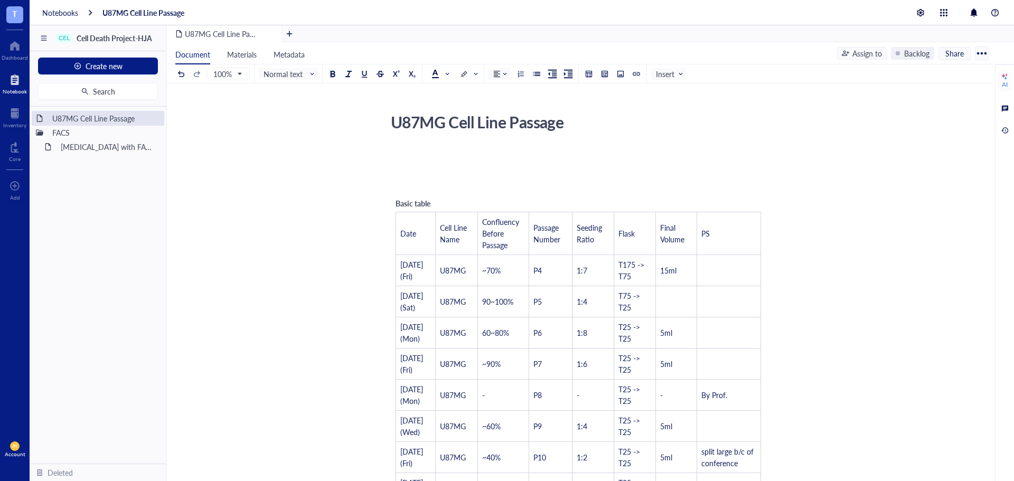
click at [983, 50] on div at bounding box center [981, 53] width 17 height 17
click at [957, 124] on div "New version" at bounding box center [940, 122] width 41 height 10
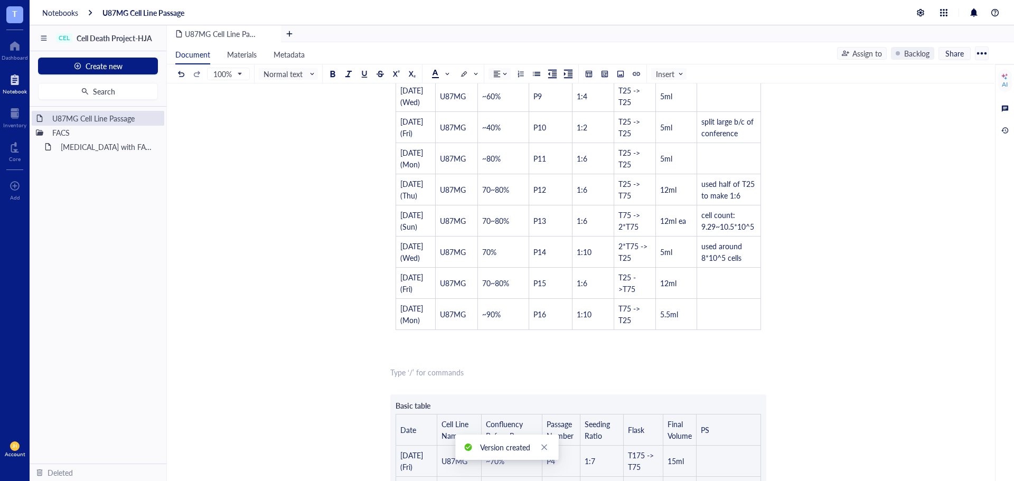
scroll to position [475, 0]
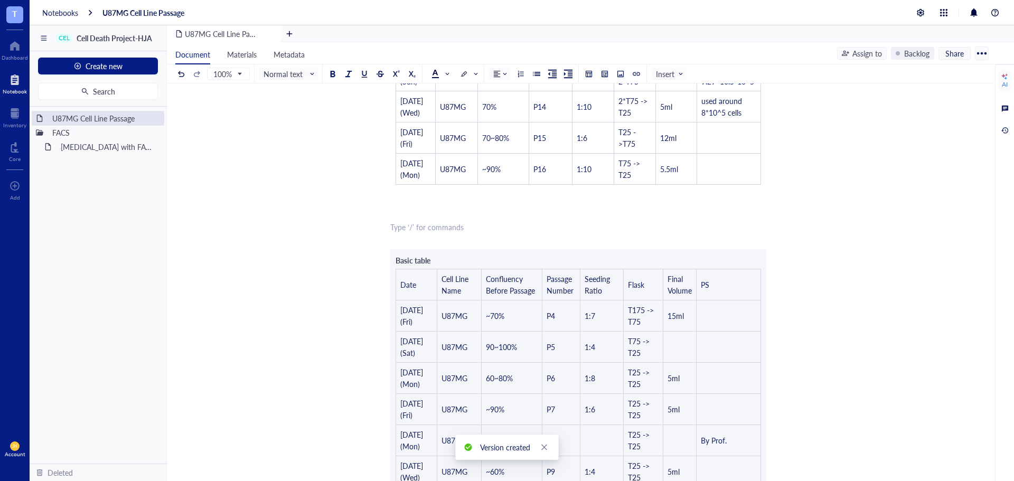
click at [897, 184] on div "U87MG Cell Line Passage U87MG Cell Line Passage ﻿ ﻿ ﻿ Basic table Date Cell Lin…" at bounding box center [578, 253] width 823 height 1240
click at [819, 233] on div "U87MG Cell Line Passage U87MG Cell Line Passage ﻿ ﻿ ﻿ Basic table Date Cell Lin…" at bounding box center [578, 253] width 823 height 1240
click at [1004, 136] on div "AI" at bounding box center [1004, 296] width 19 height 464
click at [1005, 134] on div at bounding box center [1005, 131] width 12 height 12
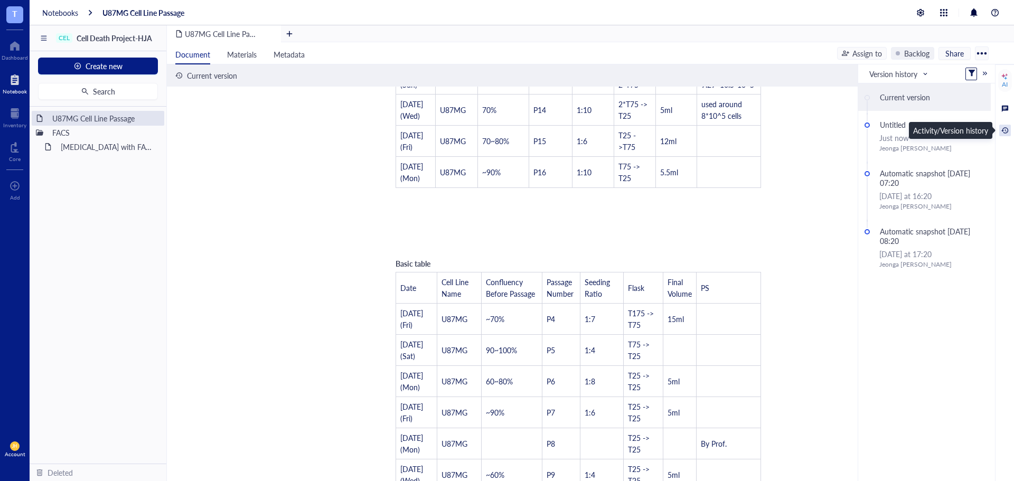
click at [1005, 134] on div at bounding box center [1005, 131] width 12 height 12
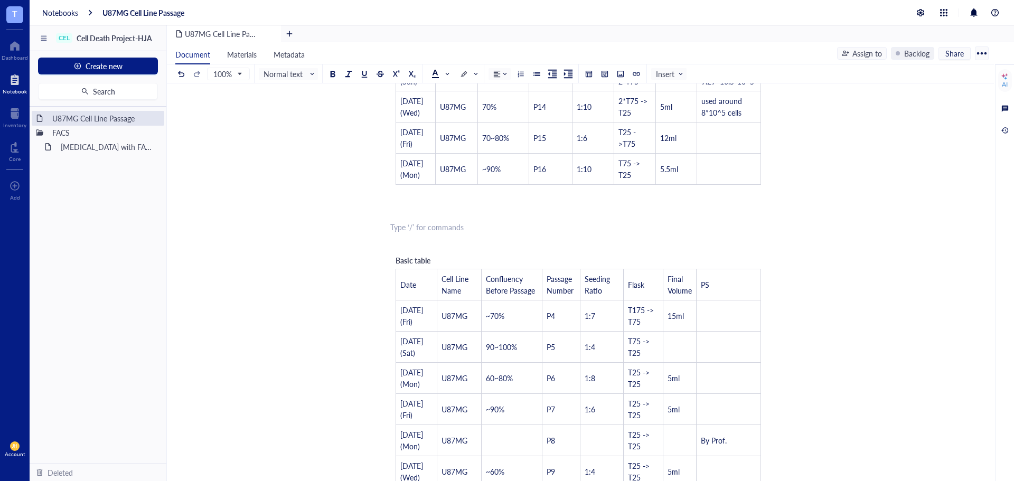
click at [807, 221] on div "U87MG Cell Line Passage U87MG Cell Line Passage ﻿ ﻿ ﻿ Basic table Date Cell Lin…" at bounding box center [578, 253] width 823 height 1240
click at [976, 52] on div at bounding box center [981, 53] width 17 height 17
click at [934, 119] on div "New version" at bounding box center [940, 122] width 41 height 10
click at [781, 236] on div "U87MG Cell Line Passage U87MG Cell Line Passage ﻿ ﻿ ﻿ Basic table Date Cell Lin…" at bounding box center [578, 253] width 823 height 1240
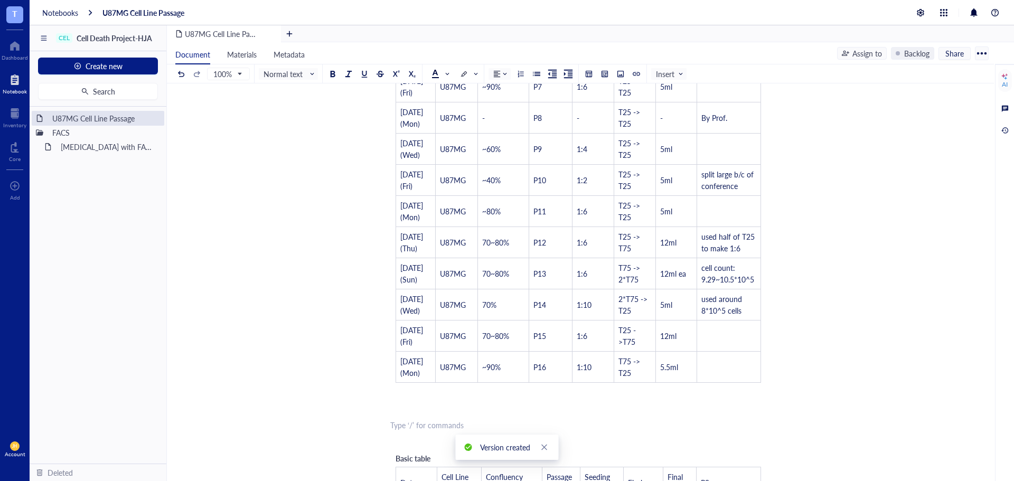
scroll to position [264, 0]
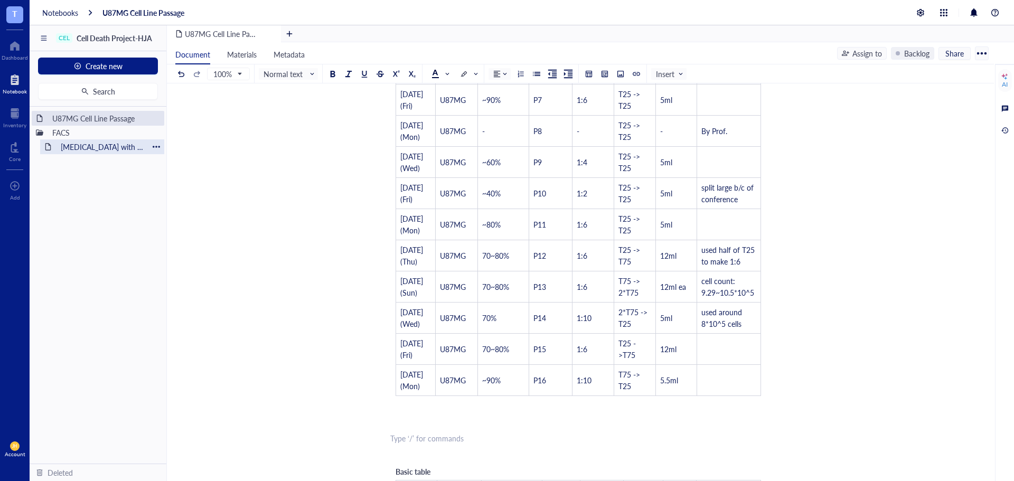
click at [93, 147] on div "[MEDICAL_DATA] with FACSymphonyA1" at bounding box center [102, 146] width 92 height 15
